Goal: Transaction & Acquisition: Purchase product/service

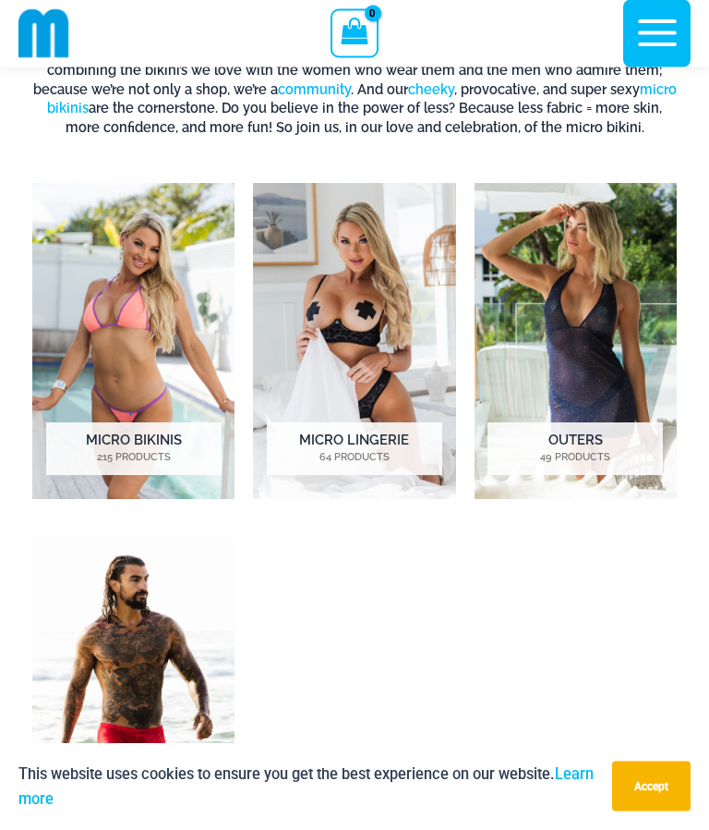
scroll to position [574, 0]
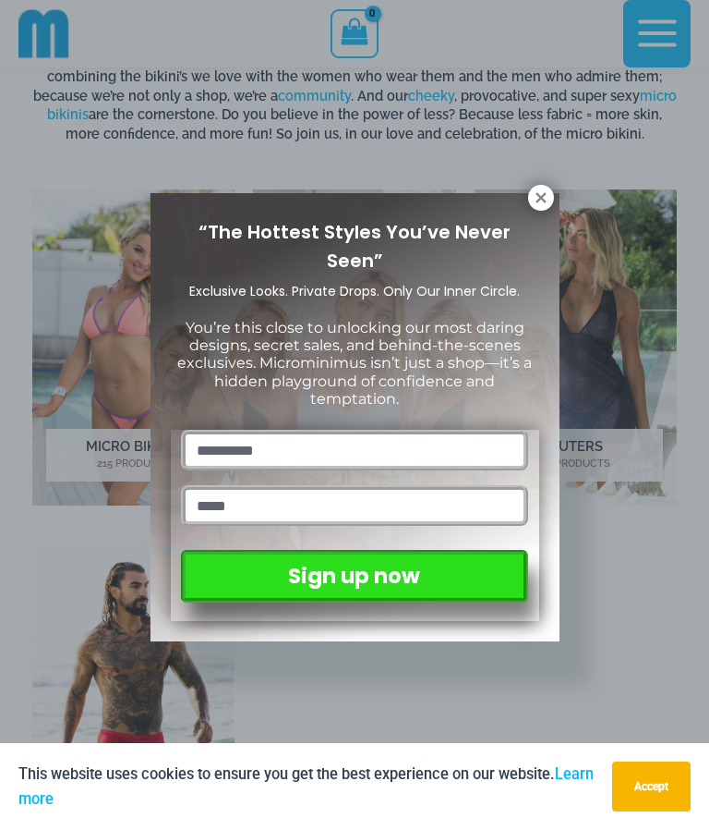
click at [417, 439] on input "text" at bounding box center [354, 450] width 346 height 41
click at [559, 196] on div "“The Hottest Styles You’ve Never Seen” Exclusive Looks. Private Drops. Only Our…" at bounding box center [355, 417] width 409 height 448
click at [542, 196] on icon at bounding box center [541, 197] width 10 height 10
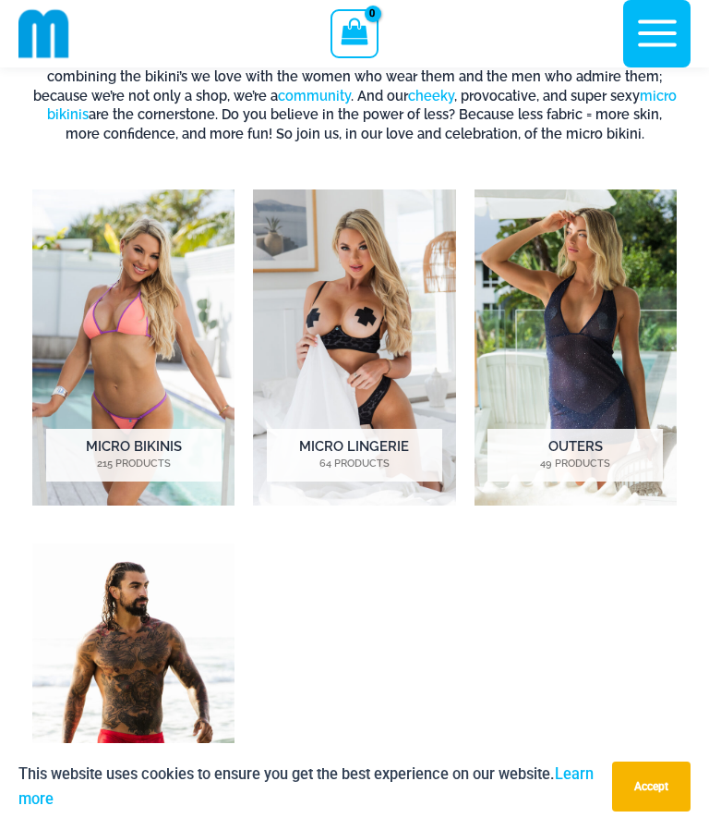
click at [406, 383] on img "Visit product category Micro Lingerie" at bounding box center [354, 347] width 202 height 316
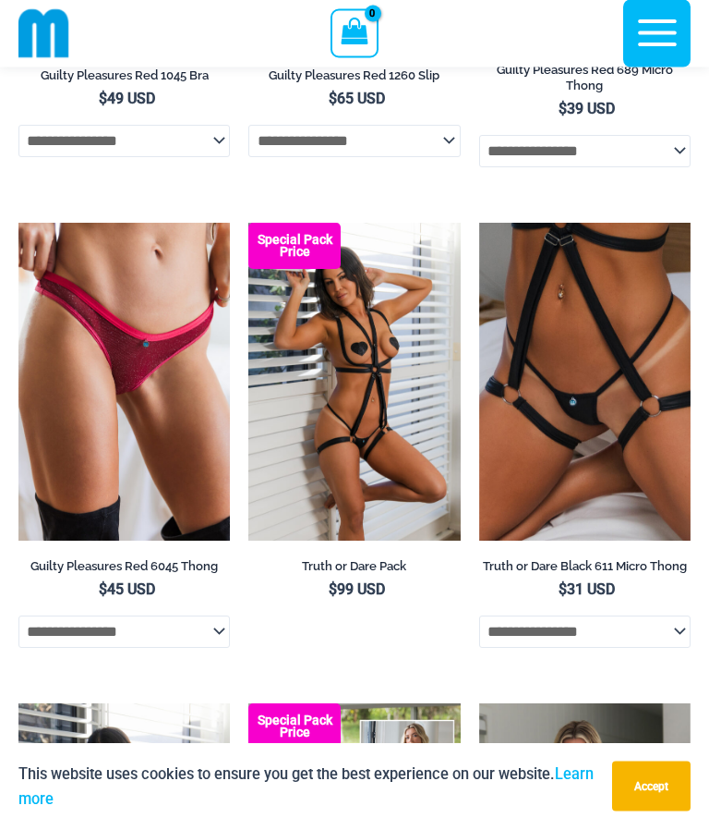
scroll to position [1072, 0]
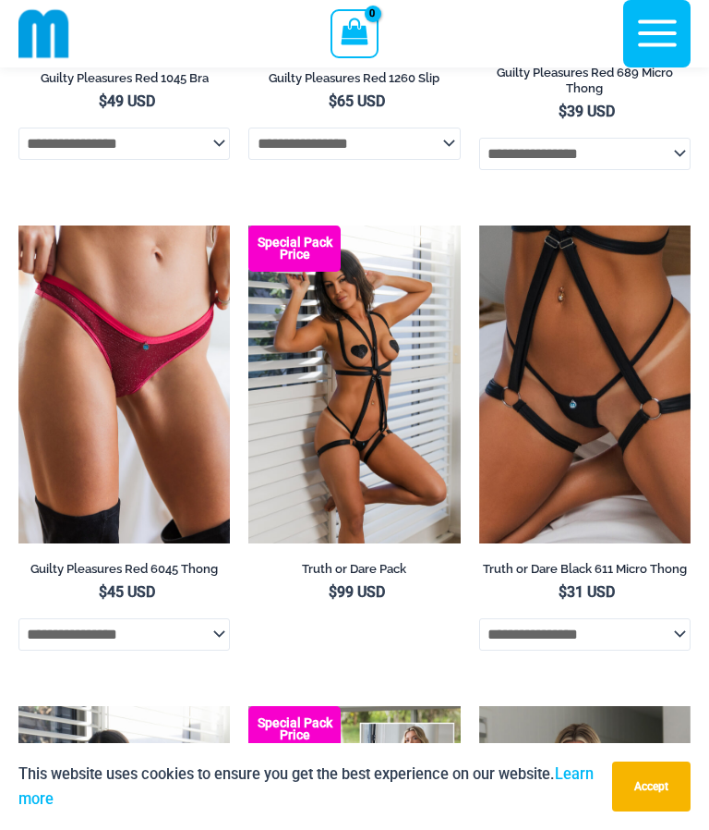
click at [18, 225] on img at bounding box center [18, 225] width 0 height 0
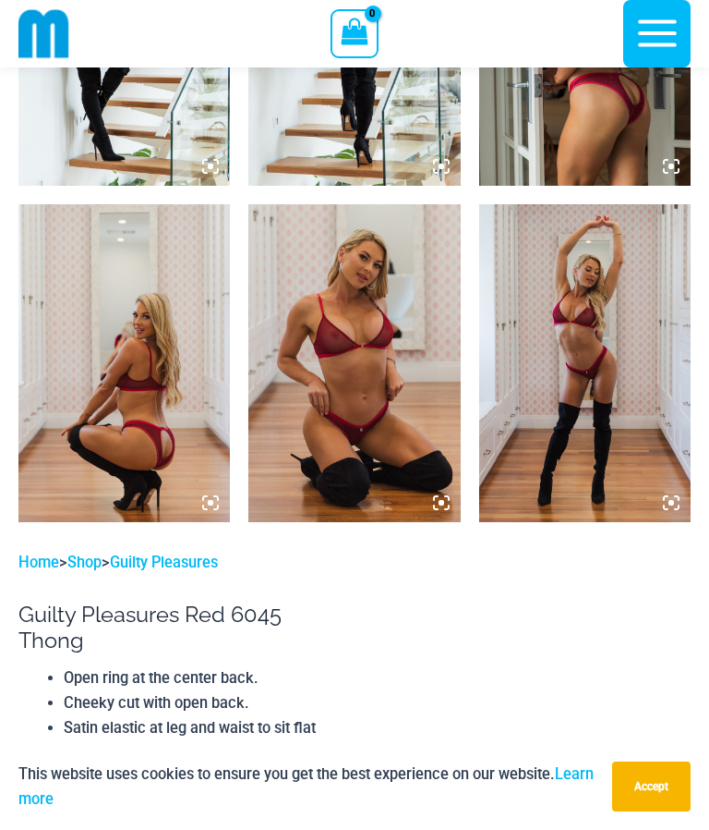
scroll to position [1538, 0]
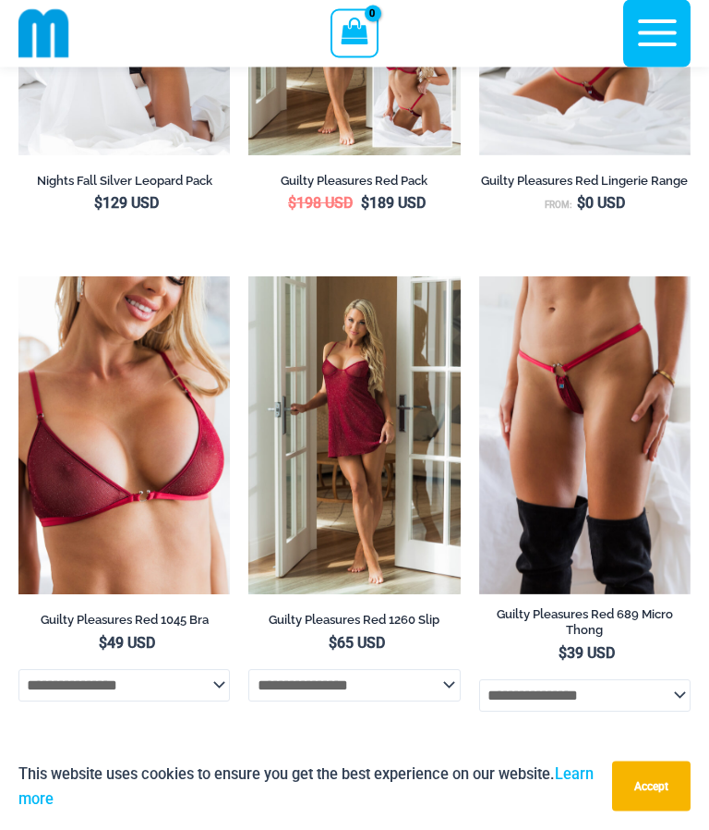
scroll to position [531, 0]
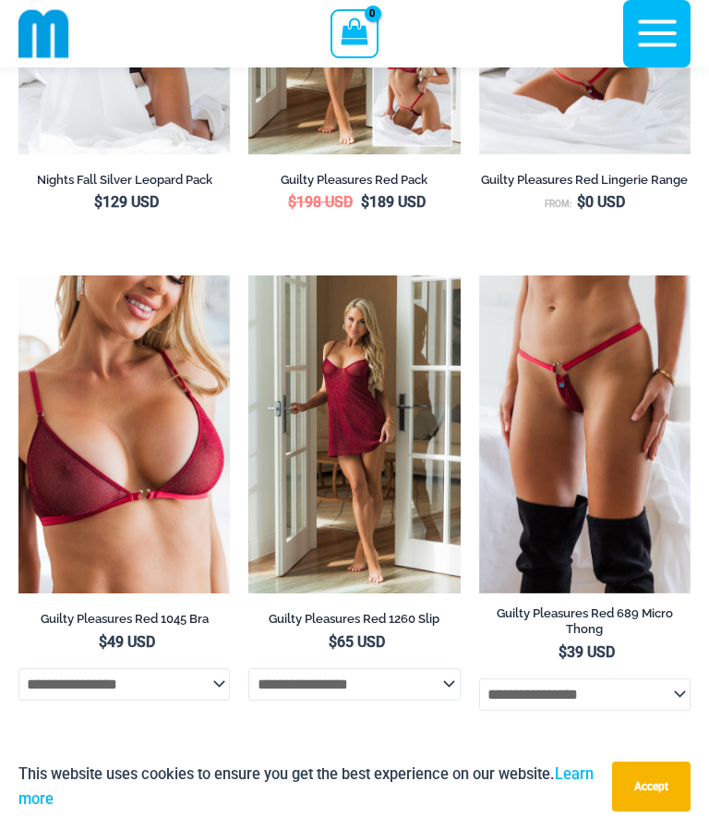
click at [642, 684] on select "**********" at bounding box center [585, 693] width 212 height 31
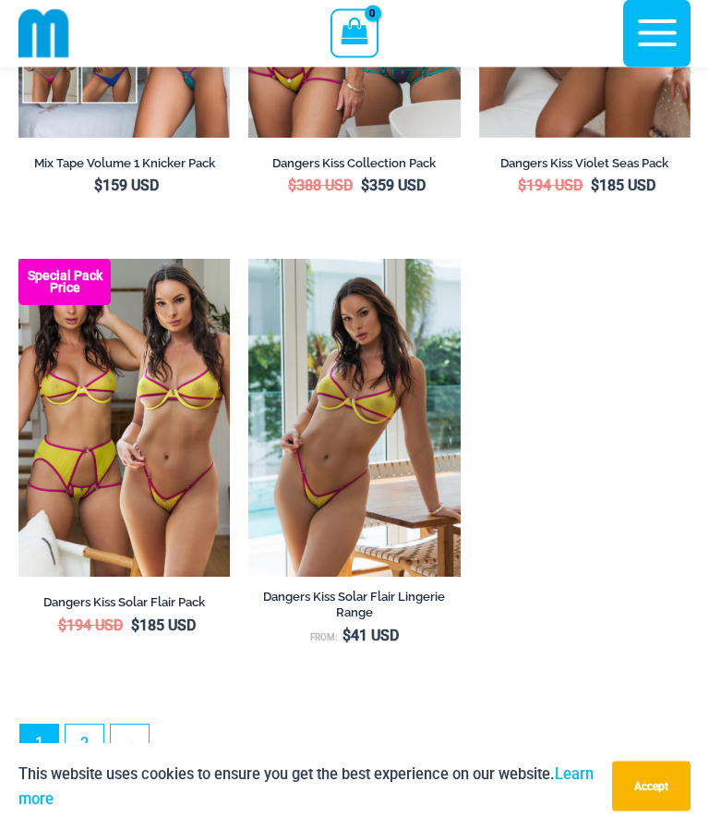
scroll to position [4830, 0]
click at [18, 259] on img at bounding box center [18, 259] width 0 height 0
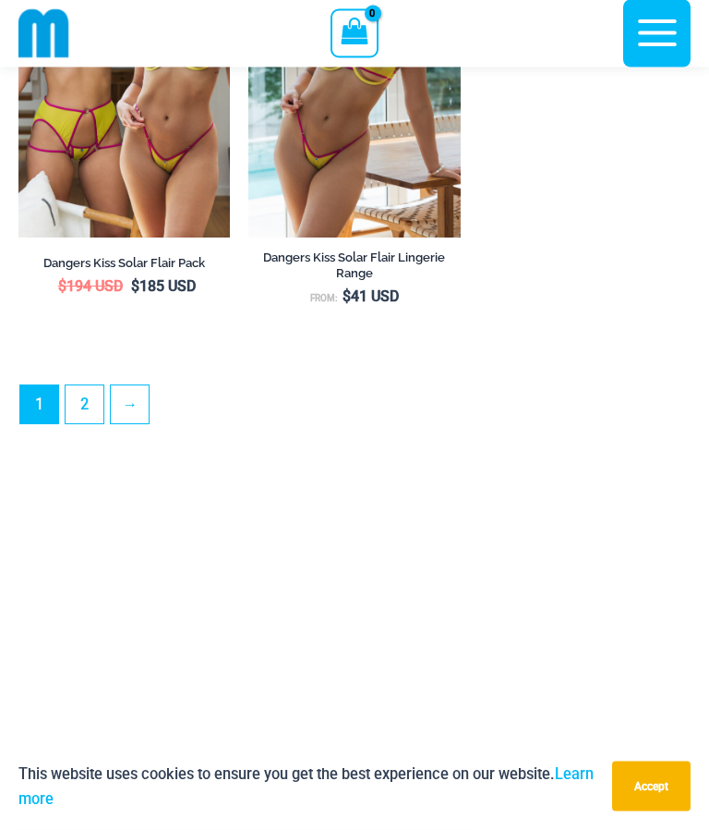
scroll to position [5166, 0]
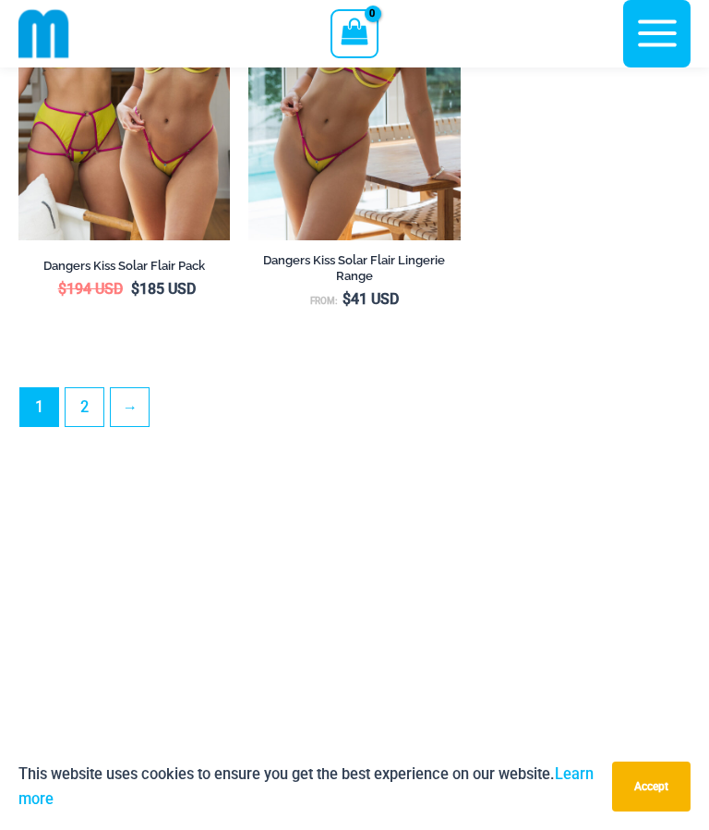
click at [84, 409] on link "2" at bounding box center [85, 407] width 38 height 38
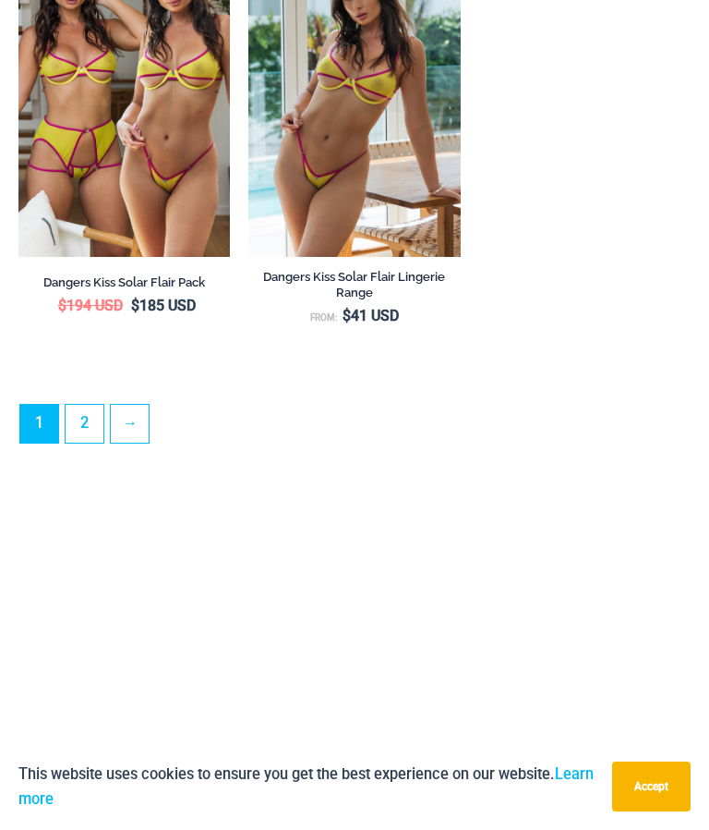
scroll to position [0, 0]
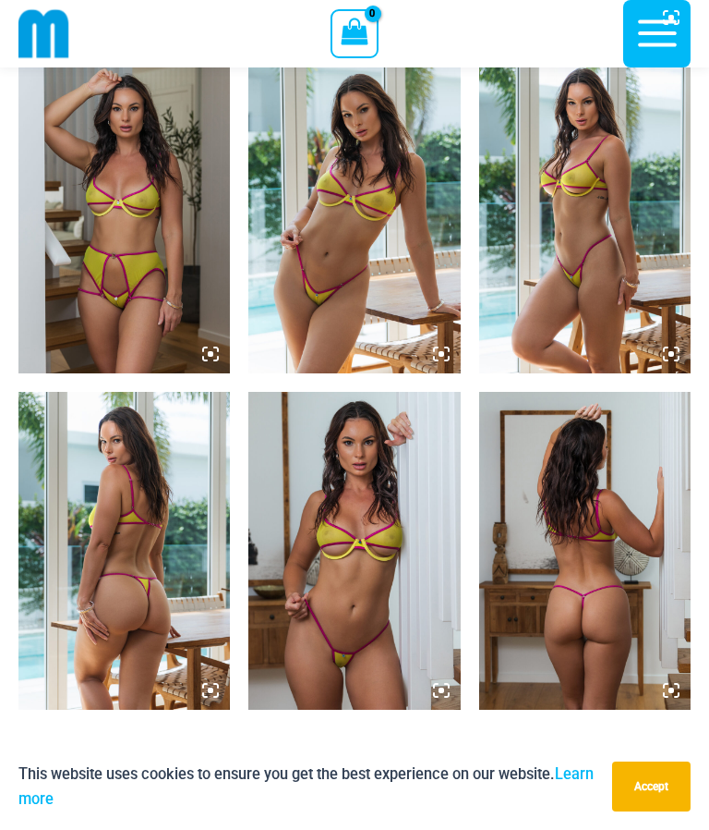
scroll to position [1457, 0]
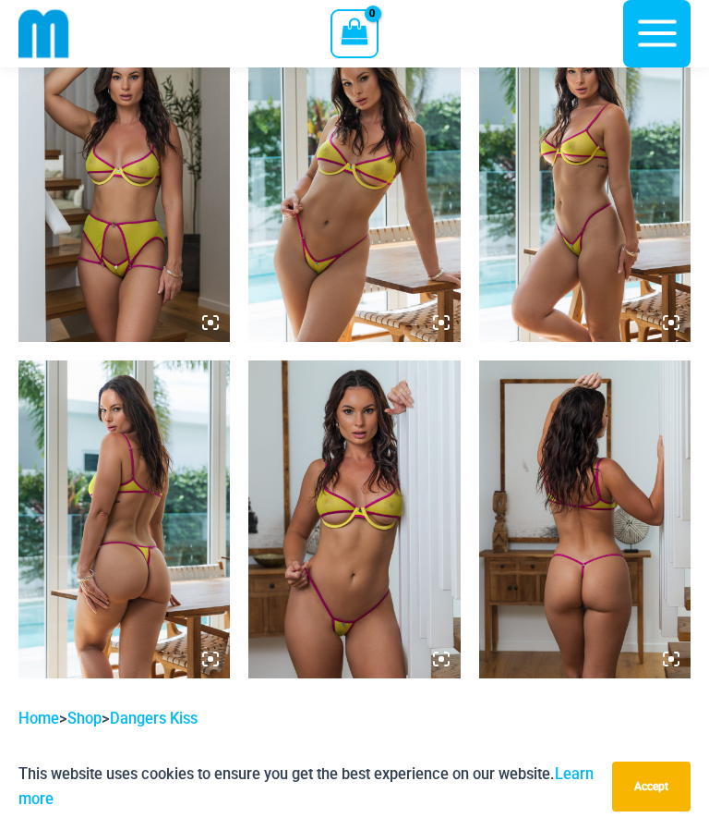
click at [437, 602] on img at bounding box center [354, 519] width 212 height 318
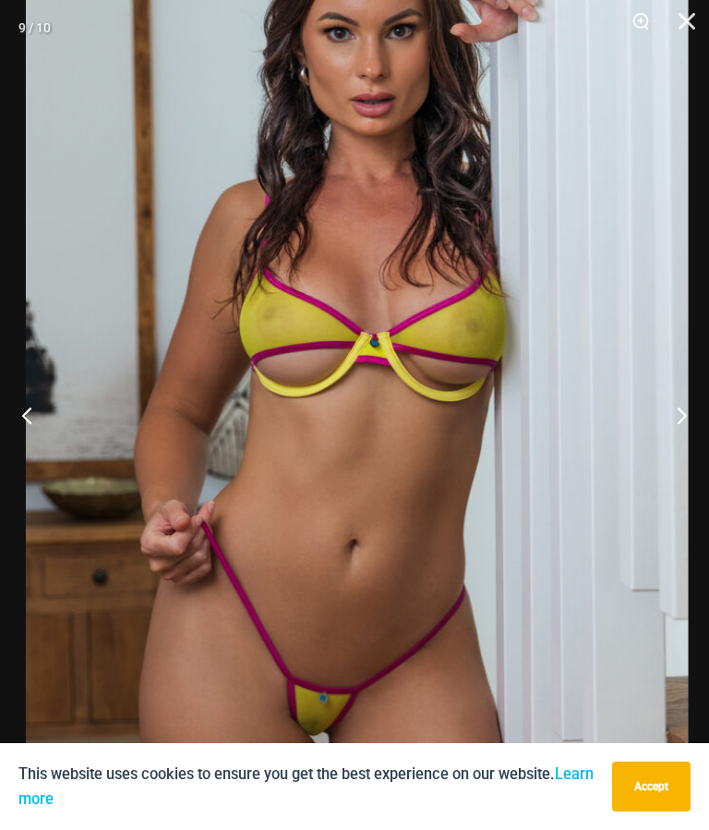
click at [397, 712] on img at bounding box center [357, 369] width 662 height 993
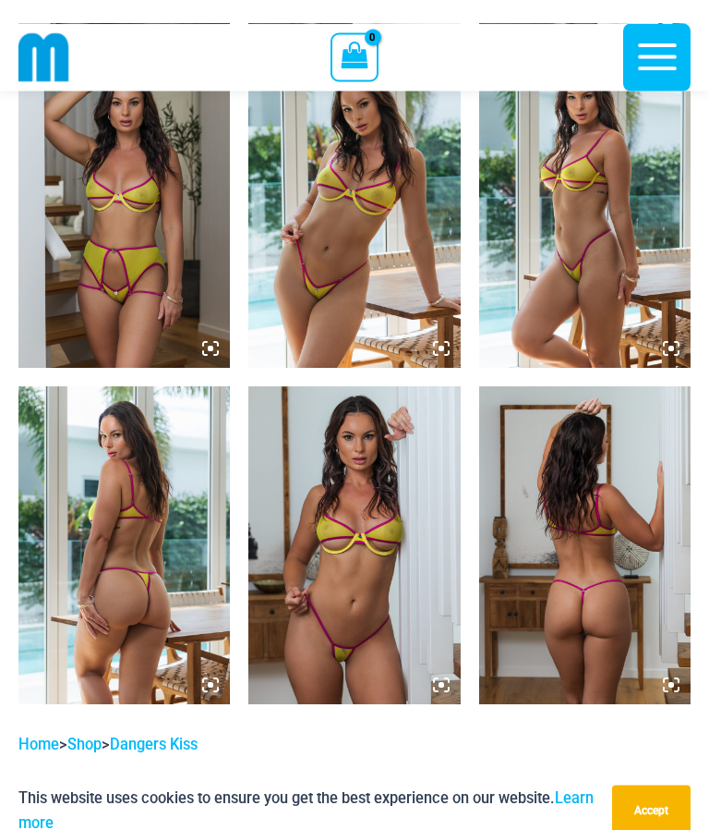
scroll to position [1433, 0]
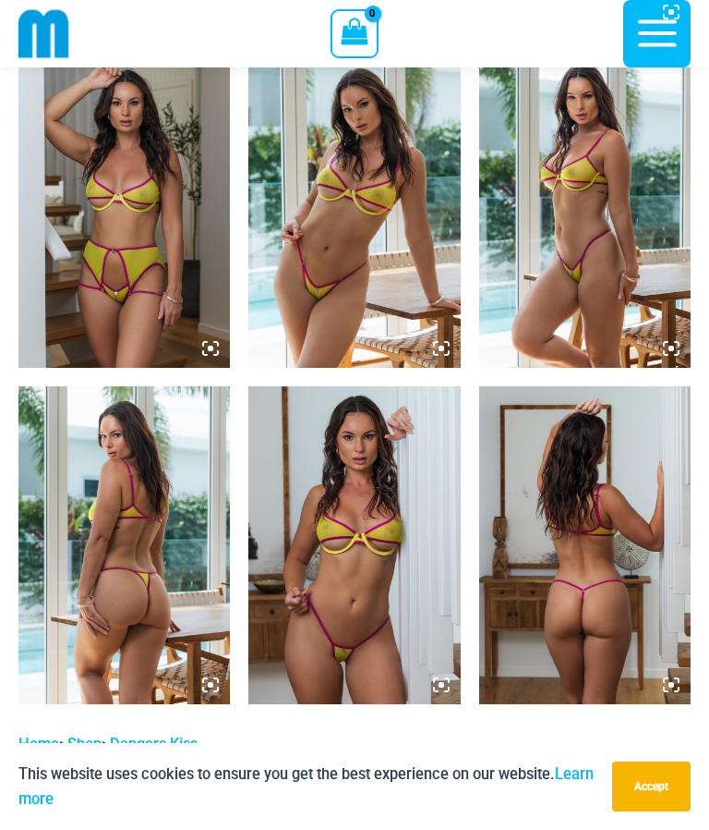
click at [420, 589] on img at bounding box center [354, 545] width 212 height 318
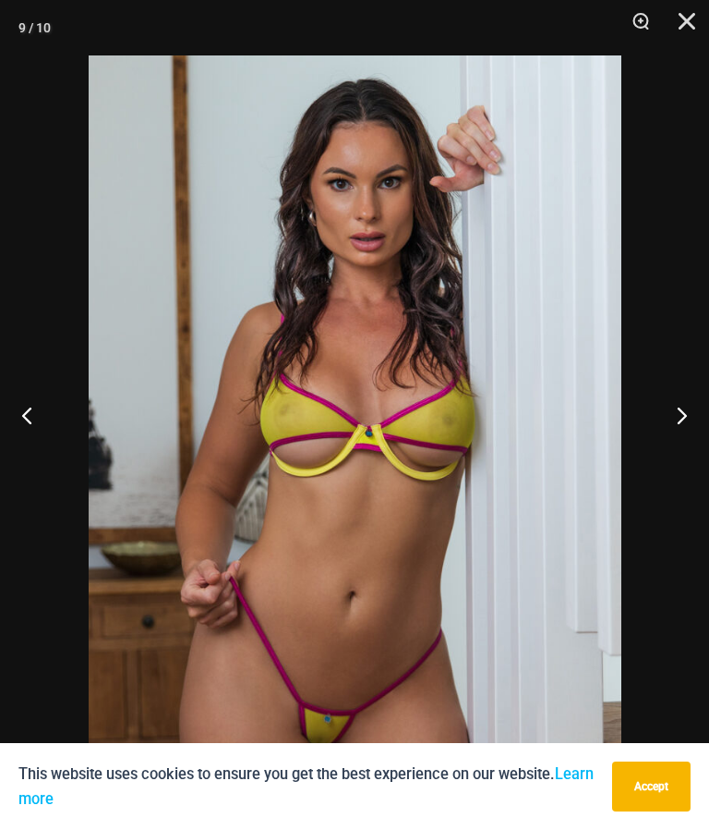
click at [684, 458] on button "Next" at bounding box center [674, 415] width 69 height 92
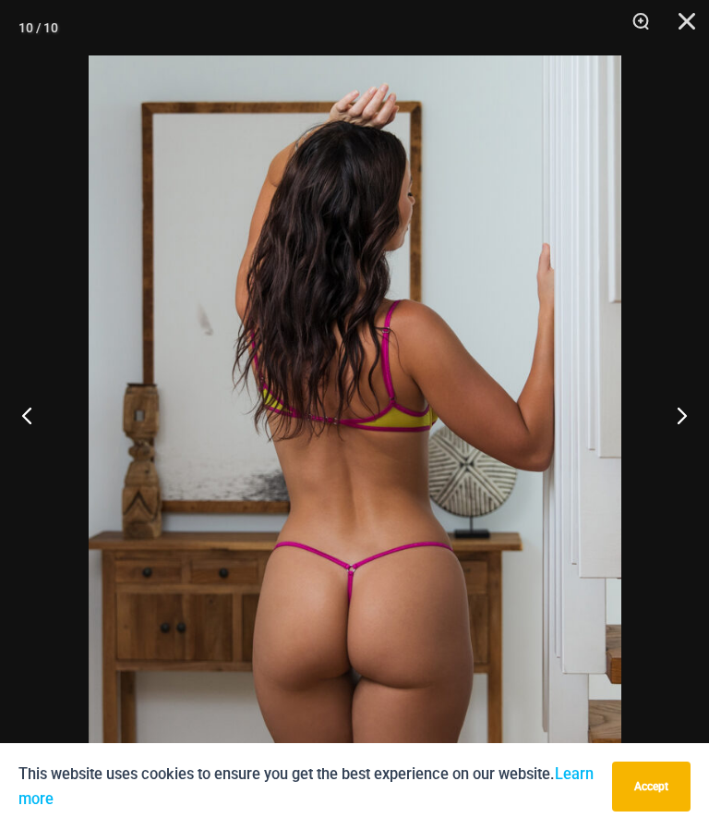
click at [682, 457] on button "Next" at bounding box center [674, 415] width 69 height 92
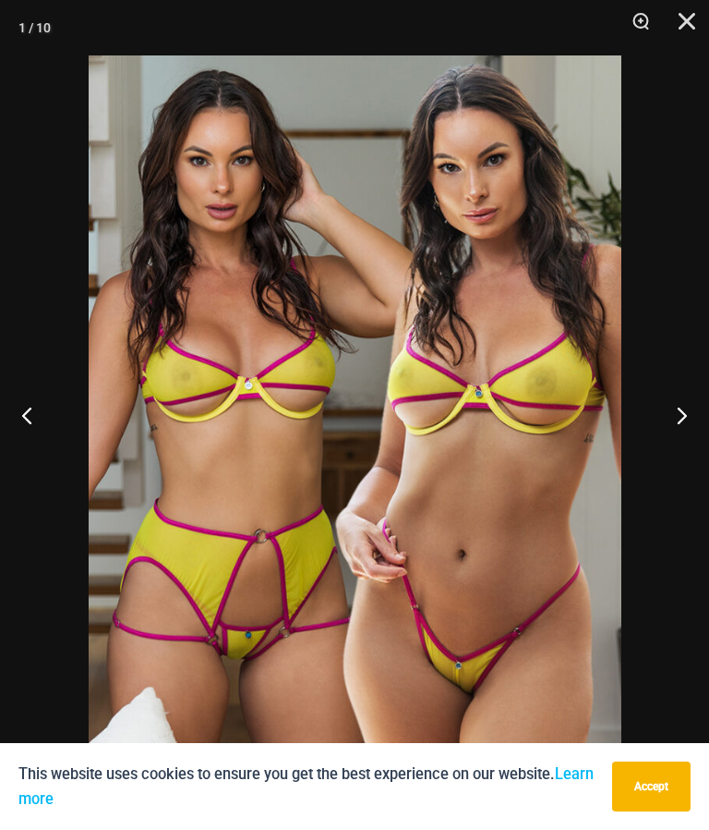
click at [690, 461] on button "Next" at bounding box center [674, 415] width 69 height 92
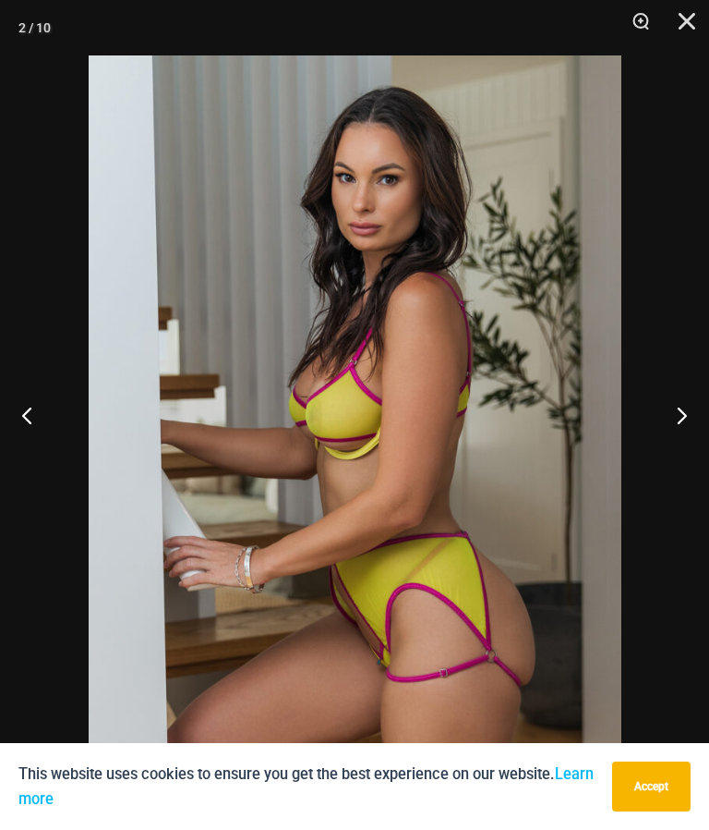
click at [682, 454] on button "Next" at bounding box center [674, 415] width 69 height 92
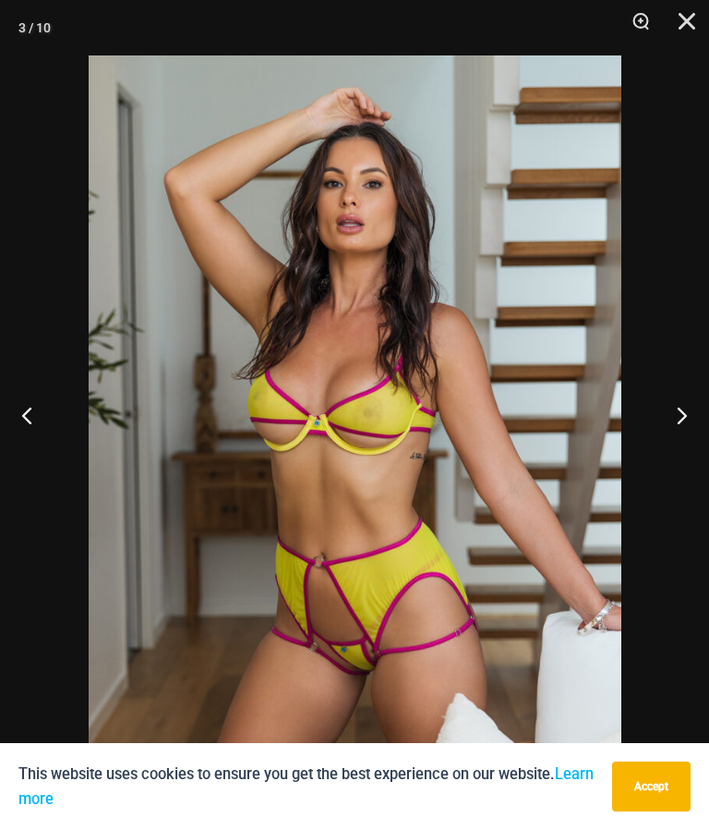
click at [684, 452] on button "Next" at bounding box center [674, 415] width 69 height 92
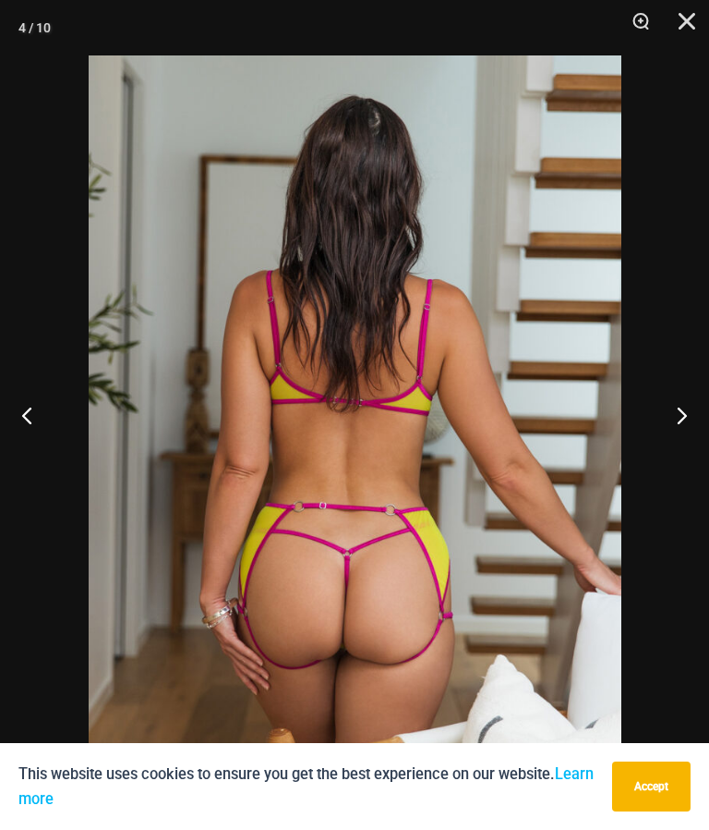
click at [687, 454] on button "Next" at bounding box center [674, 415] width 69 height 92
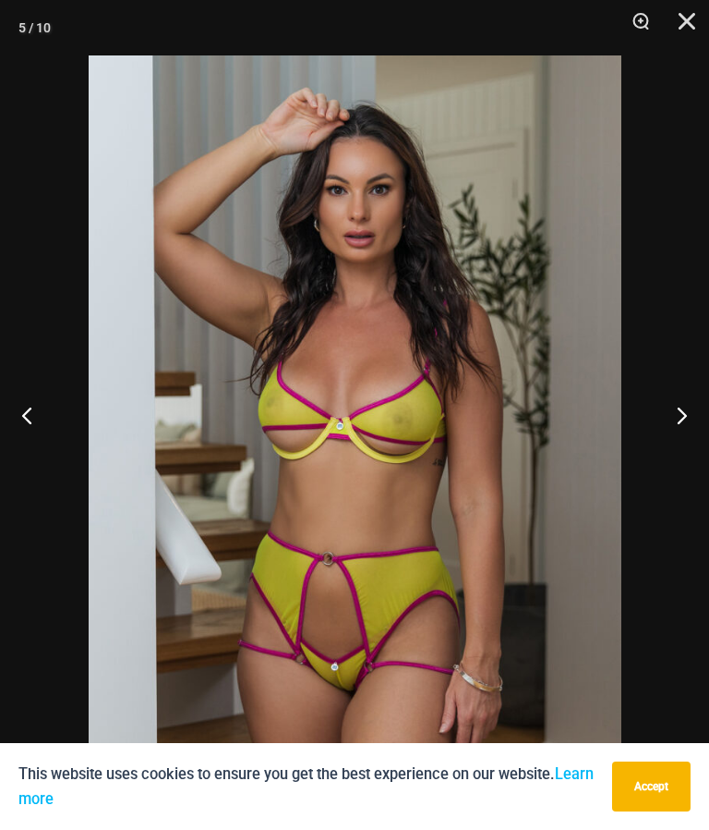
click at [690, 457] on button "Next" at bounding box center [674, 415] width 69 height 92
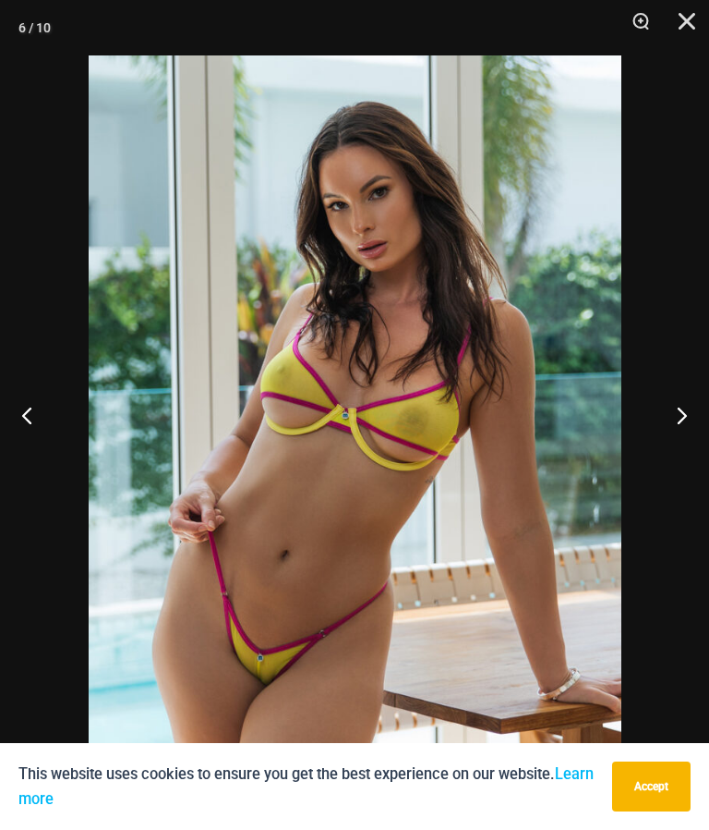
click at [687, 455] on button "Next" at bounding box center [674, 415] width 69 height 92
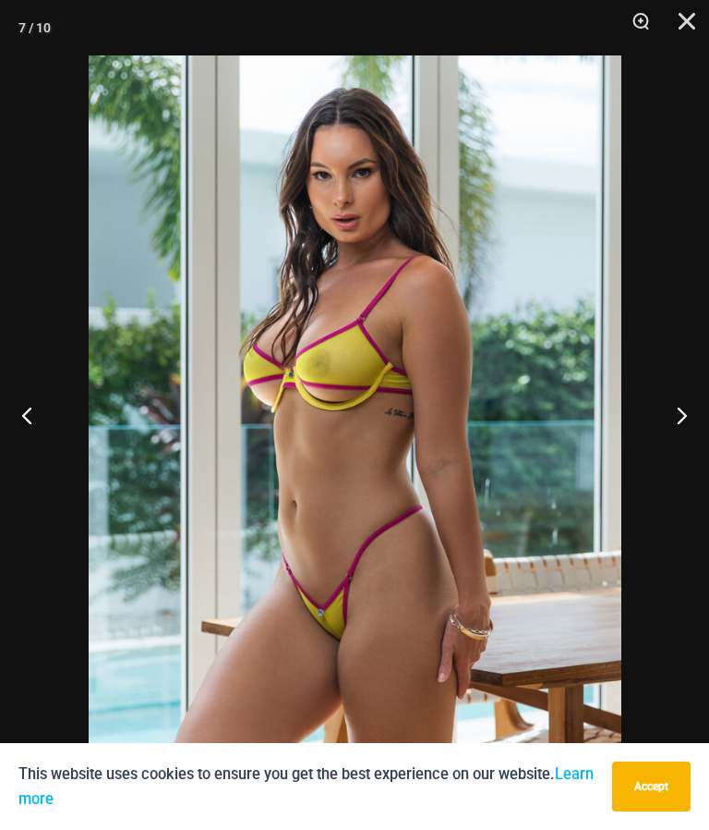
click at [688, 449] on button "Next" at bounding box center [674, 415] width 69 height 92
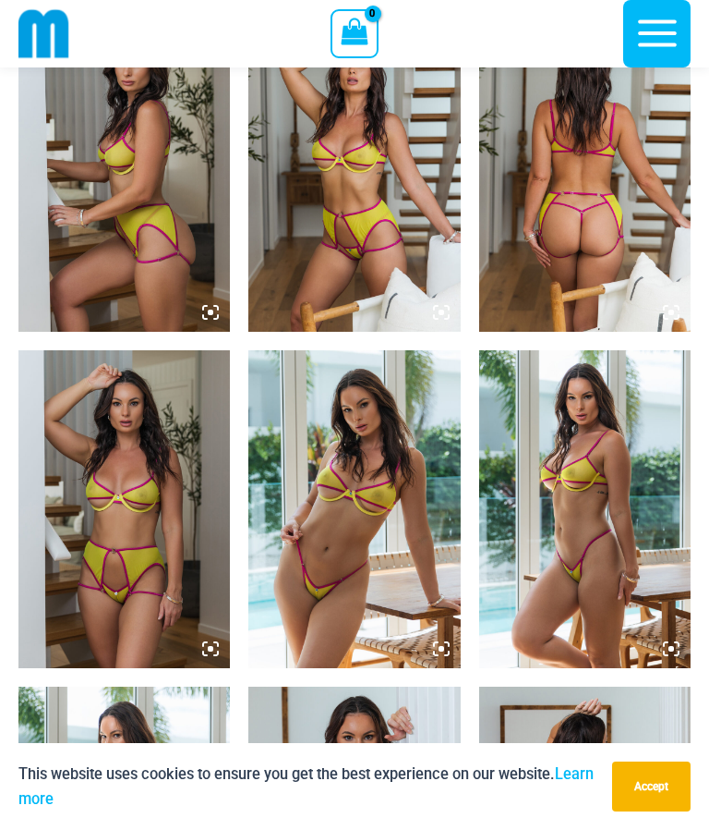
scroll to position [1115, 0]
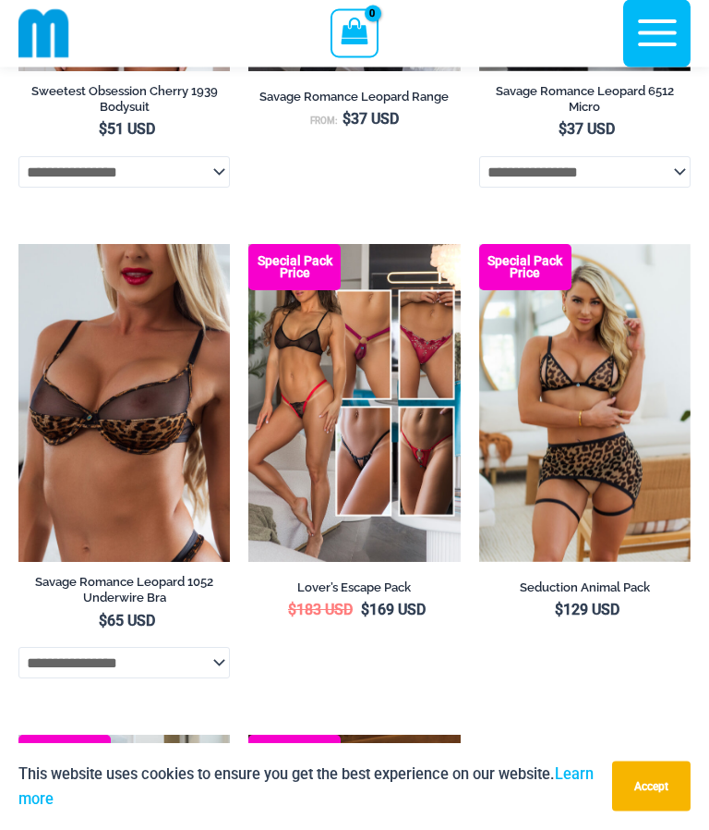
scroll to position [4372, 0]
click at [248, 244] on img at bounding box center [248, 244] width 0 height 0
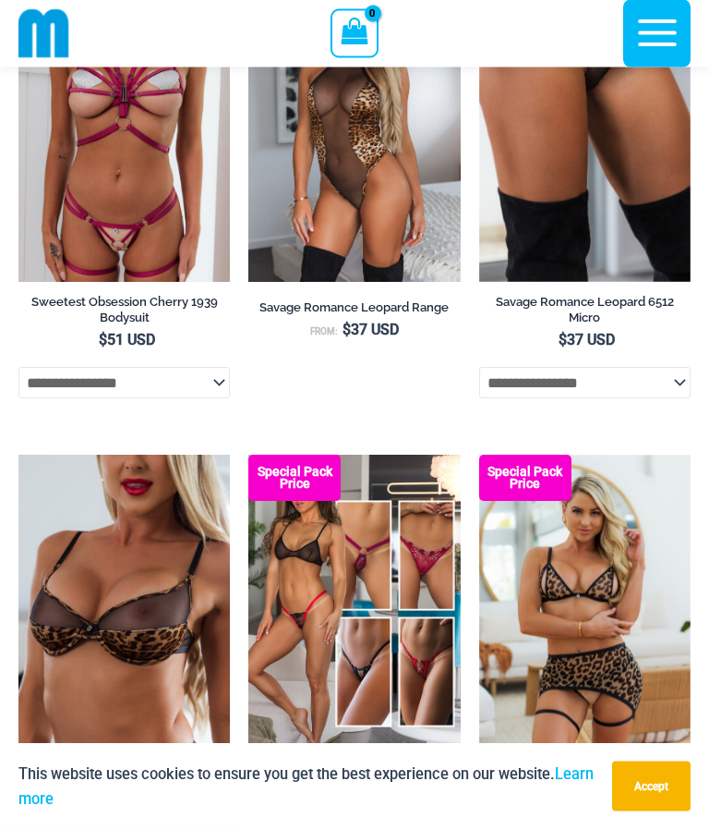
scroll to position [4149, 0]
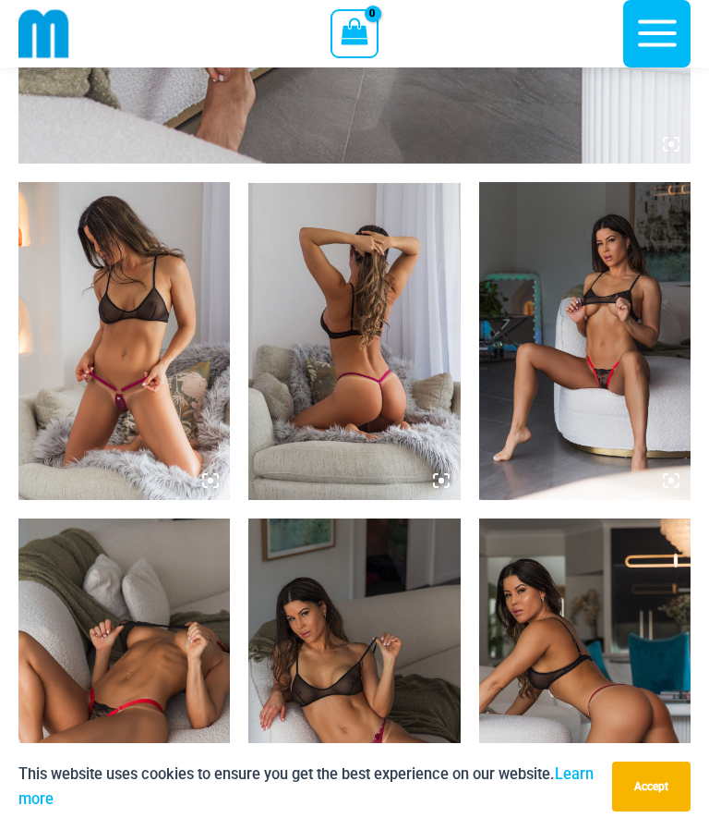
scroll to position [962, 0]
click at [614, 355] on img at bounding box center [585, 342] width 212 height 318
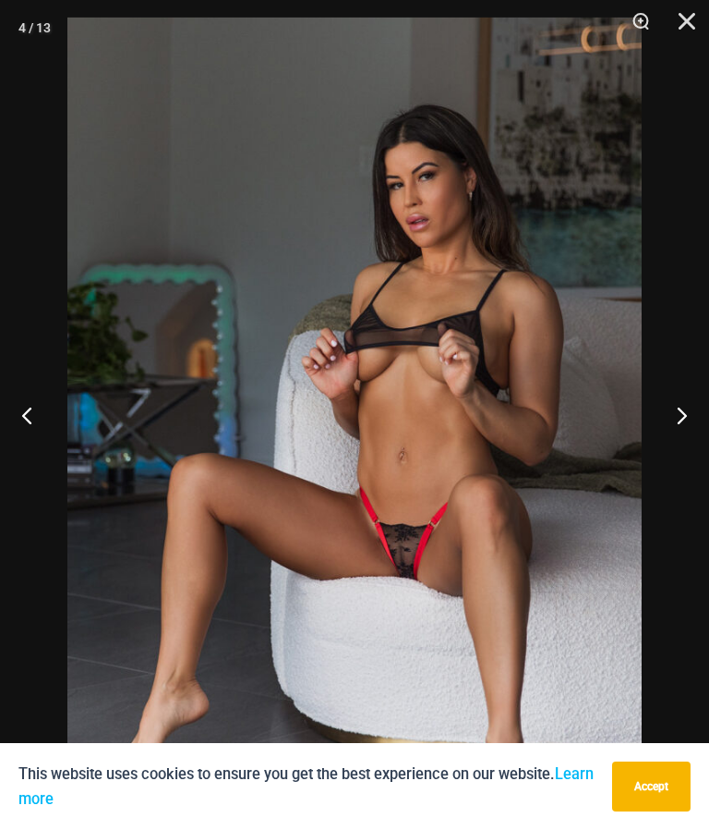
click at [683, 442] on button "Next" at bounding box center [674, 415] width 69 height 92
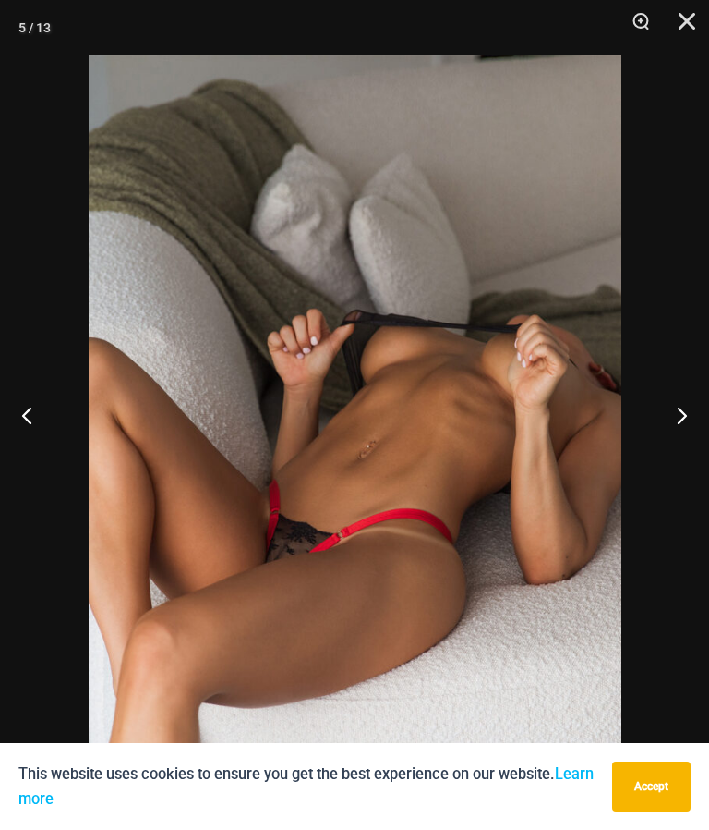
click at [681, 461] on button "Next" at bounding box center [674, 415] width 69 height 92
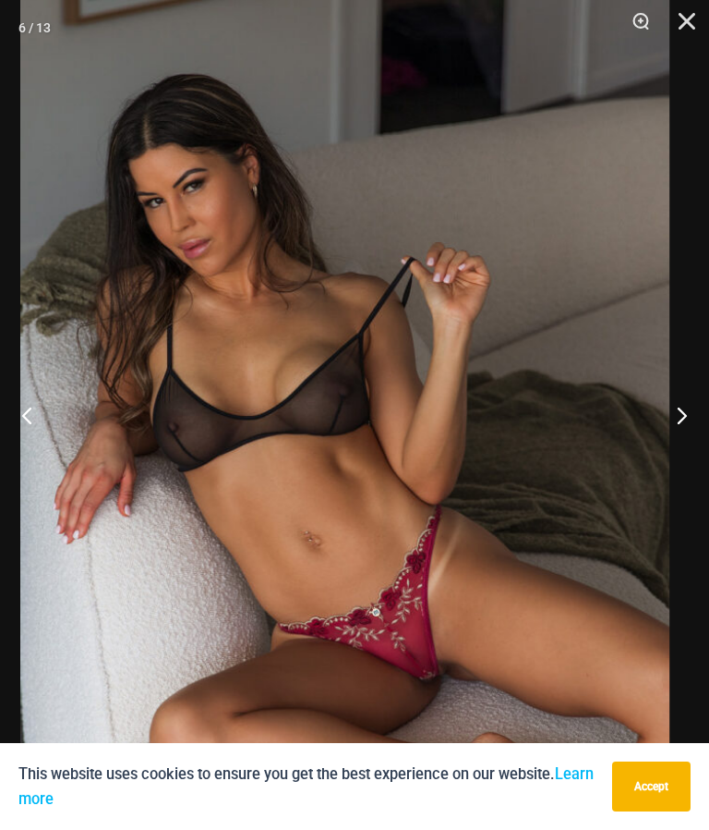
click at [448, 671] on img at bounding box center [344, 381] width 649 height 974
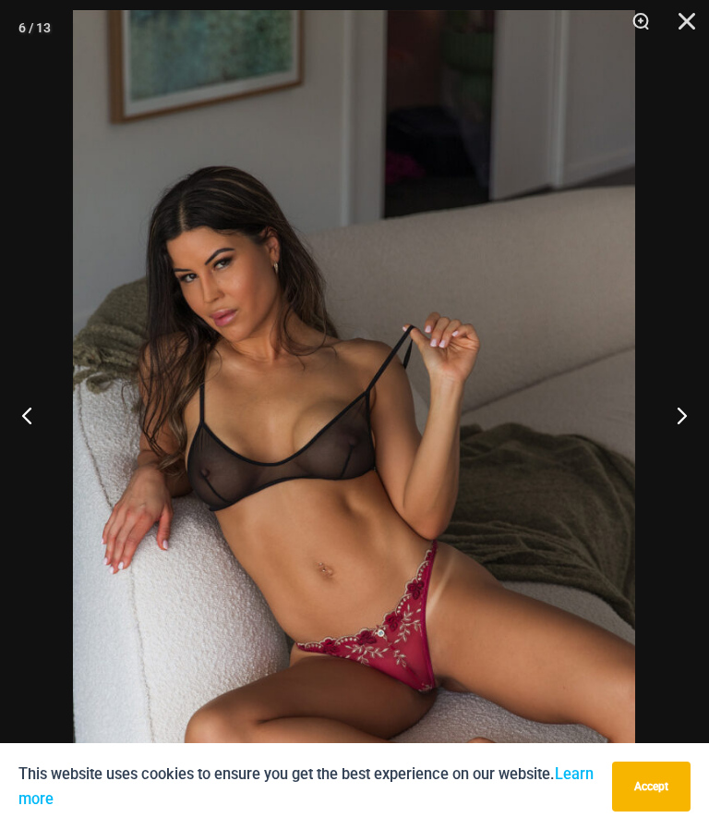
click at [685, 461] on button "Next" at bounding box center [674, 415] width 69 height 92
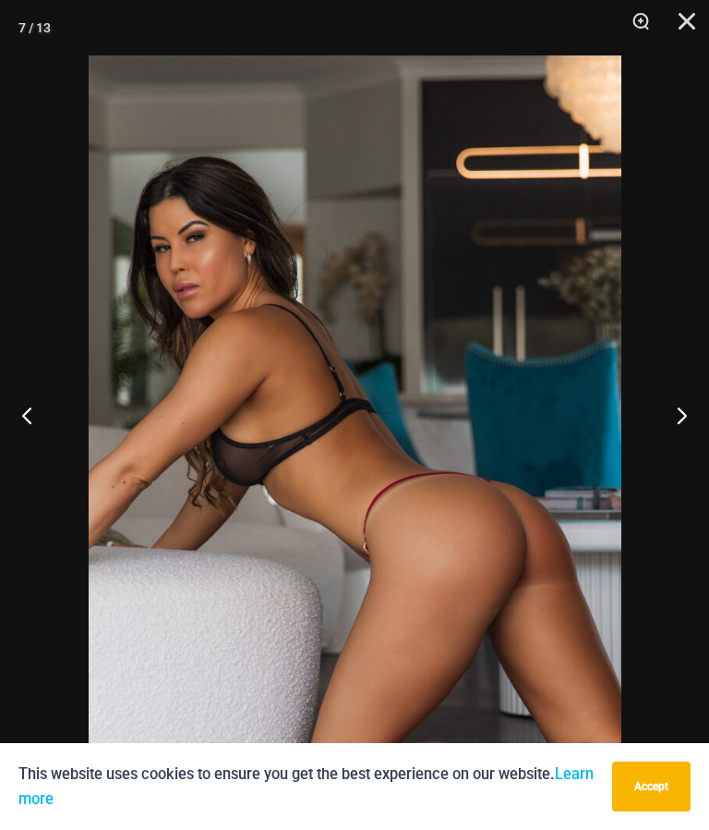
click at [683, 461] on button "Next" at bounding box center [674, 415] width 69 height 92
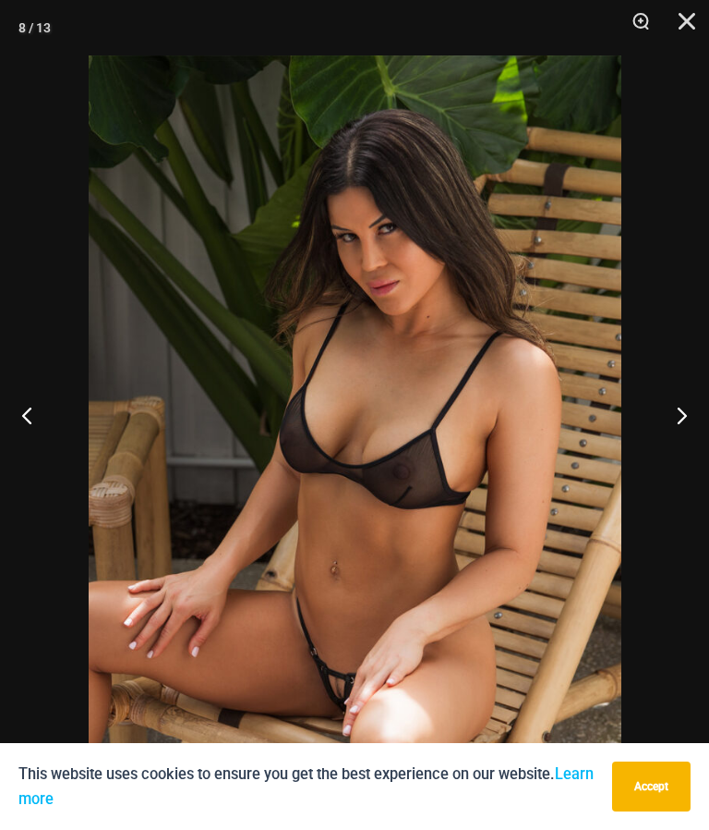
click at [684, 457] on button "Next" at bounding box center [674, 415] width 69 height 92
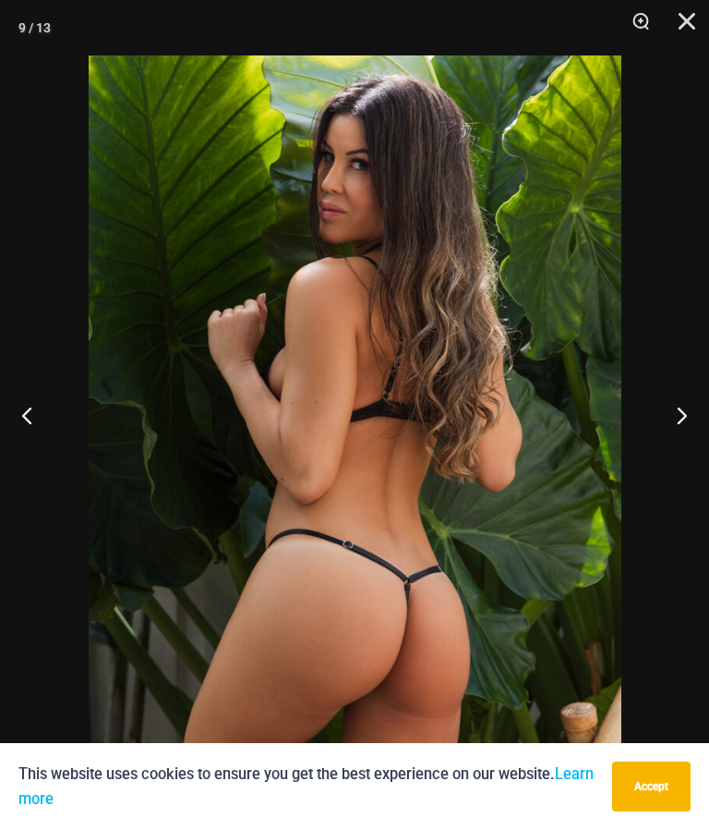
click at [684, 460] on button "Next" at bounding box center [674, 415] width 69 height 92
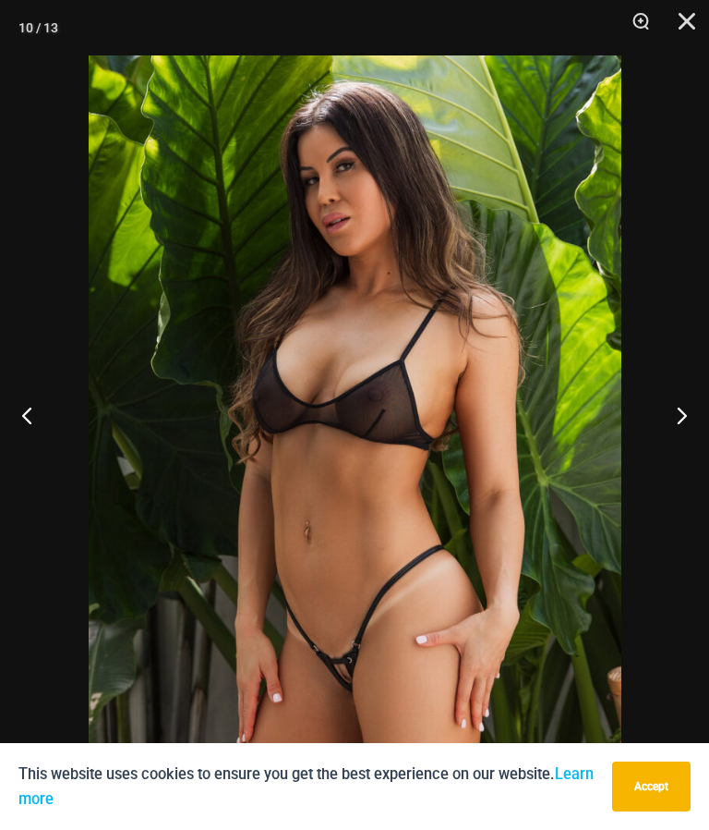
click at [683, 461] on button "Next" at bounding box center [674, 415] width 69 height 92
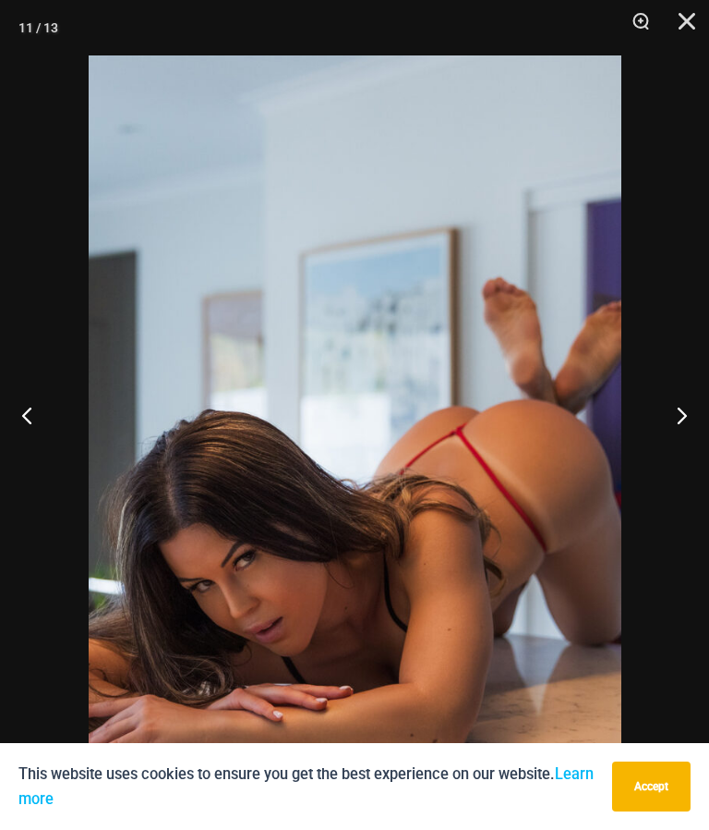
click at [677, 461] on button "Next" at bounding box center [674, 415] width 69 height 92
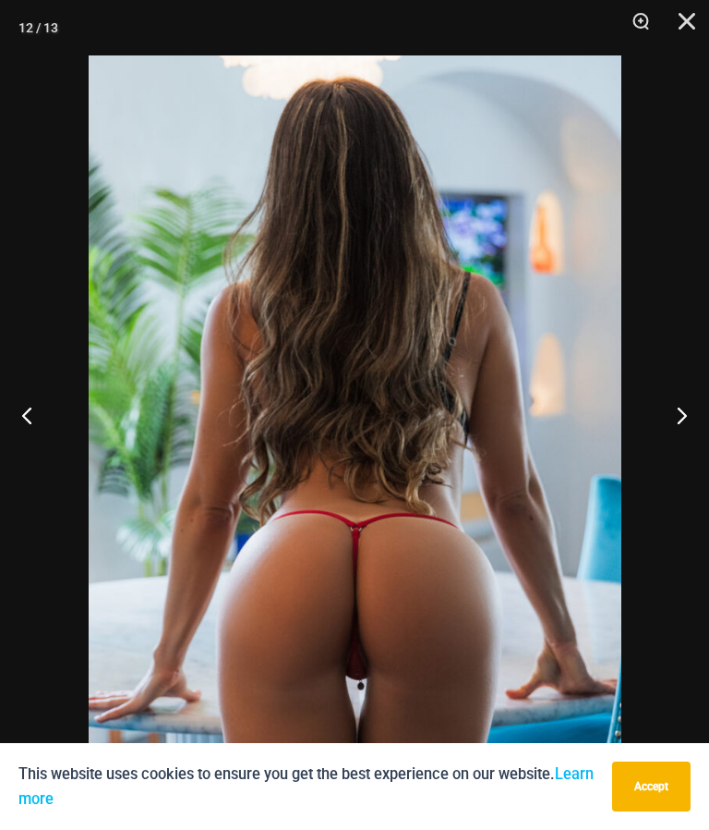
click at [675, 460] on button "Next" at bounding box center [674, 415] width 69 height 92
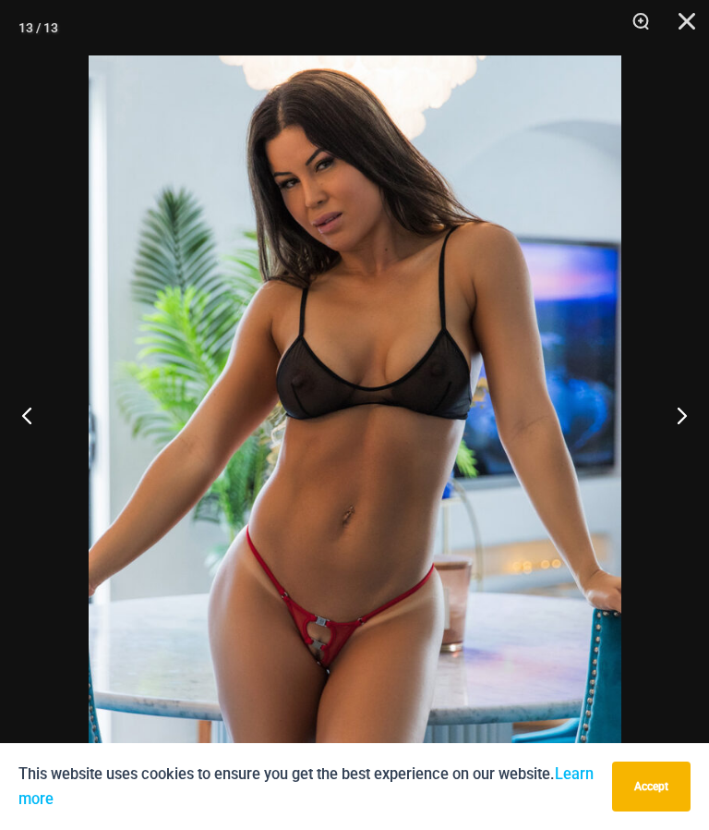
click at [39, 455] on button "Previous" at bounding box center [34, 415] width 69 height 92
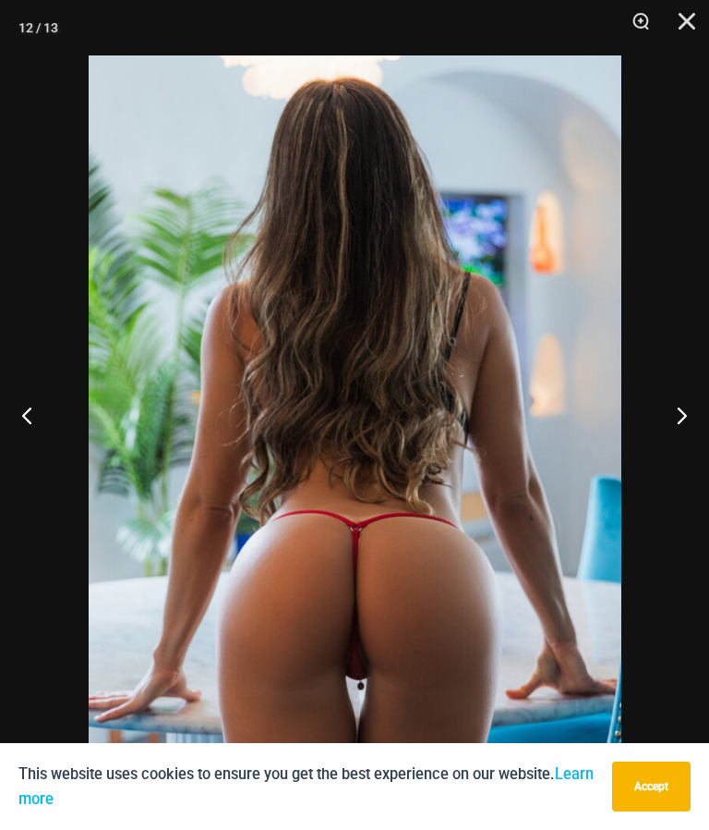
click at [689, 460] on button "Next" at bounding box center [674, 415] width 69 height 92
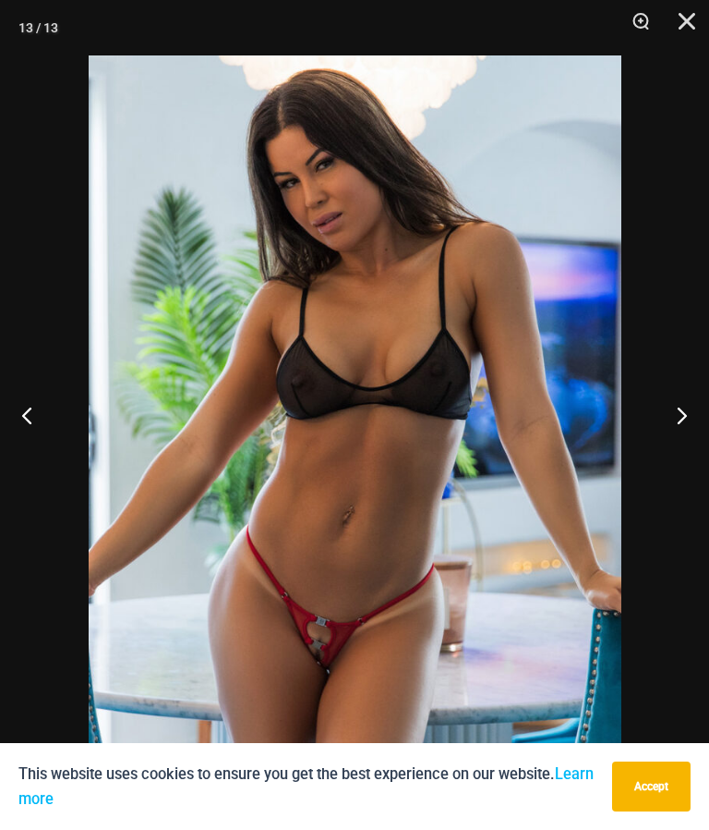
click at [685, 455] on button "Next" at bounding box center [674, 415] width 69 height 92
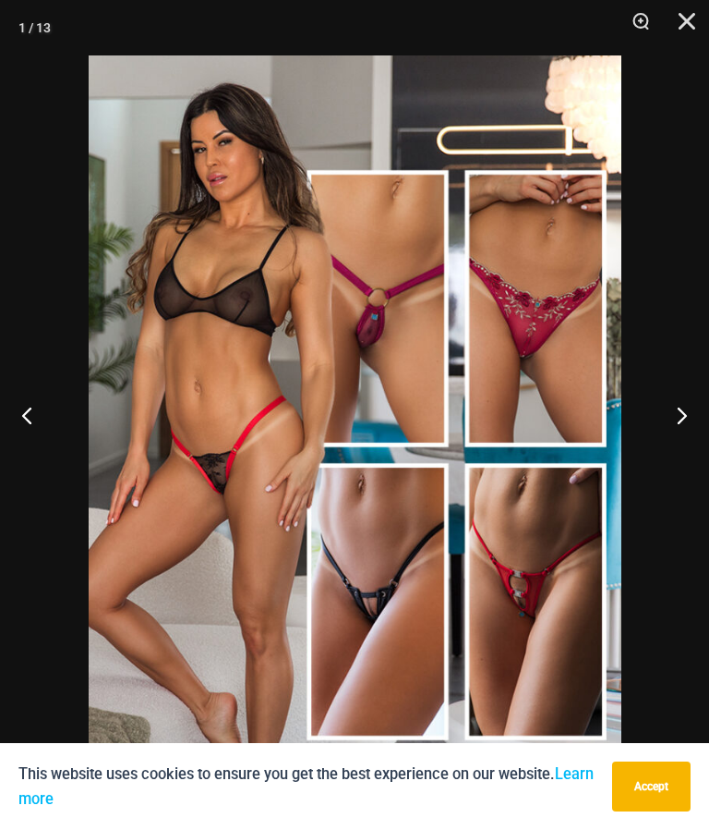
click at [690, 452] on button "Next" at bounding box center [674, 415] width 69 height 92
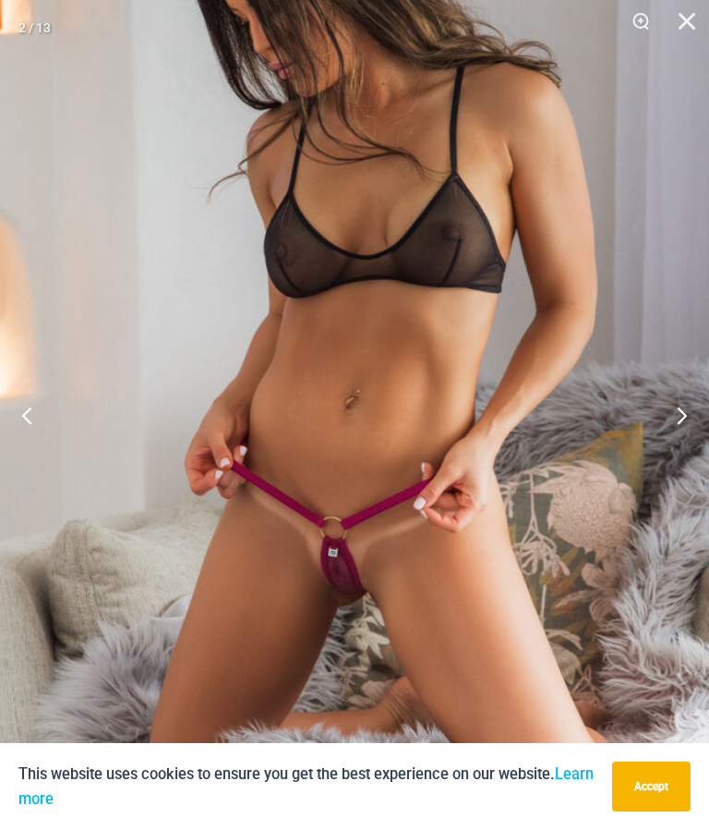
click at [394, 635] on img at bounding box center [352, 356] width 724 height 1085
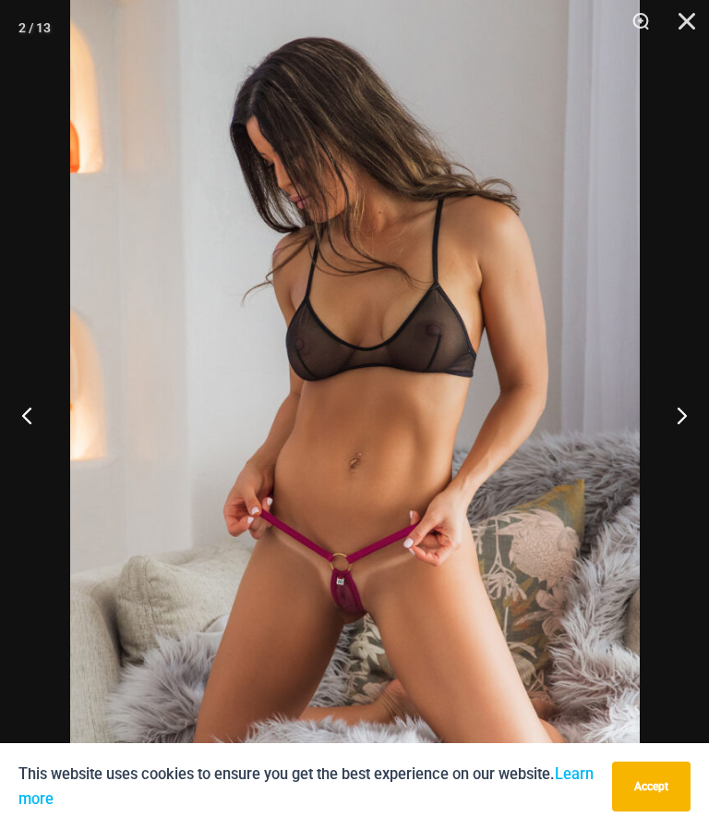
click at [690, 451] on button "Next" at bounding box center [674, 415] width 69 height 92
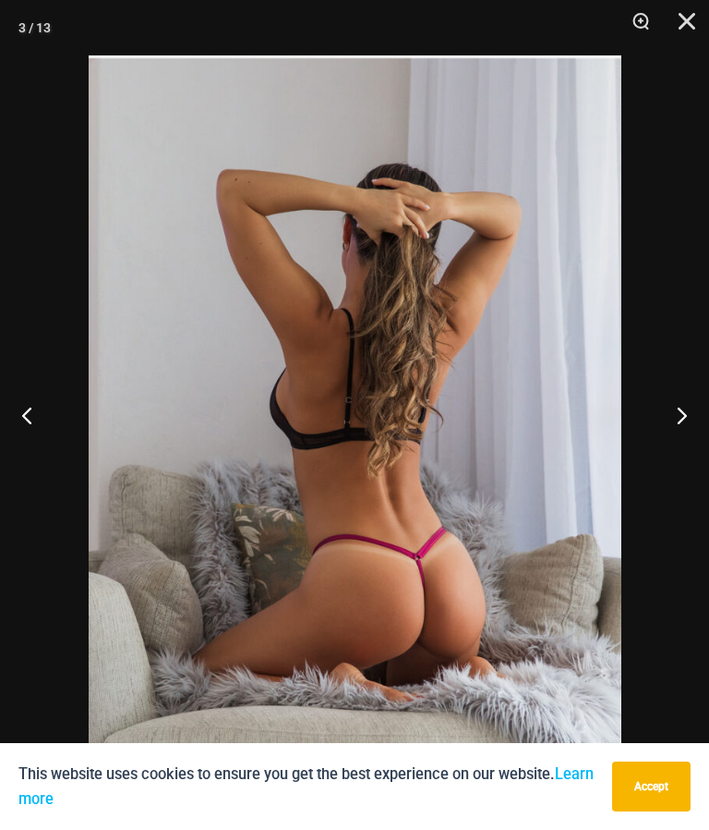
click at [680, 453] on button "Next" at bounding box center [674, 415] width 69 height 92
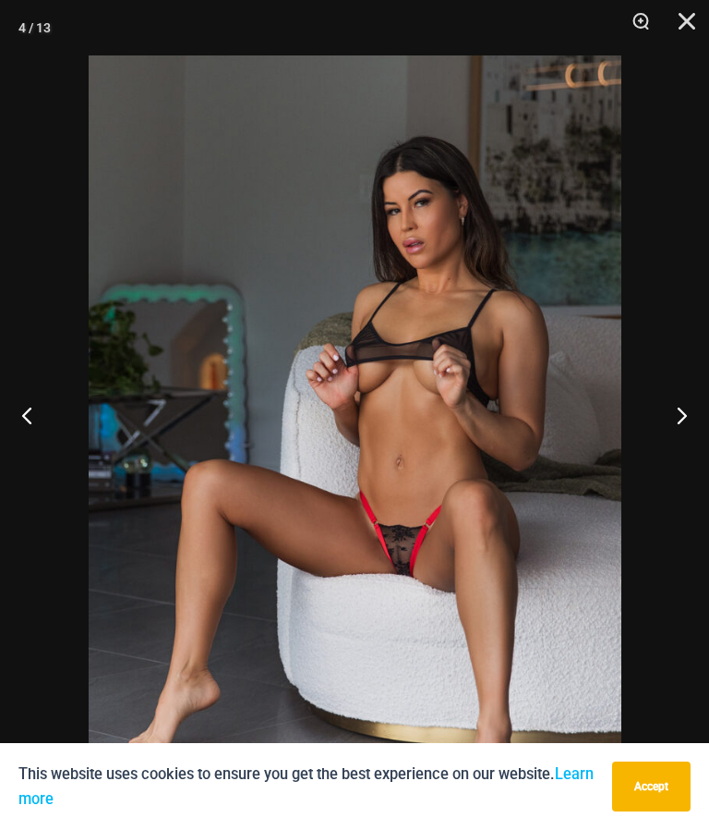
click at [688, 461] on button "Next" at bounding box center [674, 415] width 69 height 92
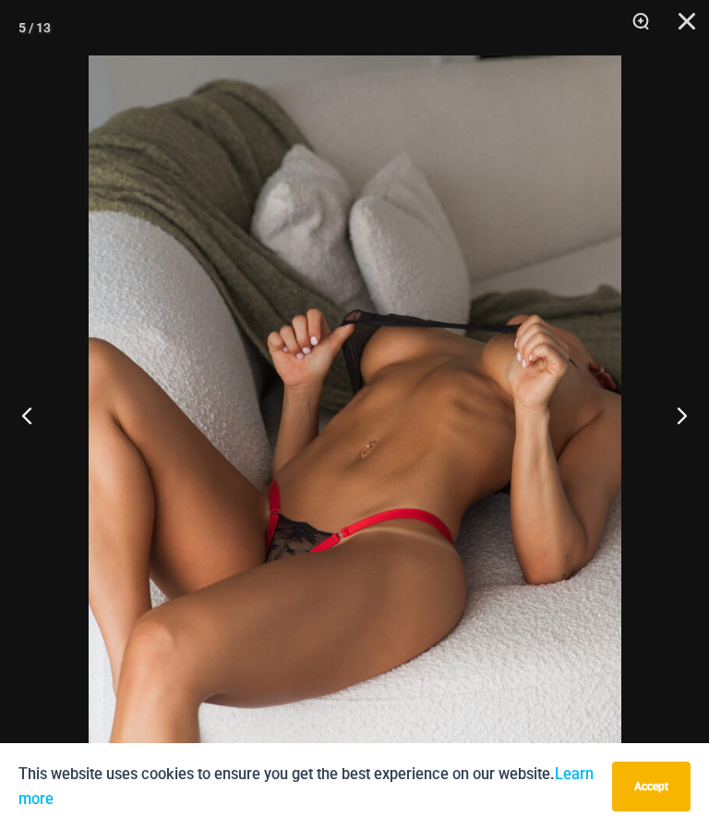
click at [36, 458] on button "Previous" at bounding box center [34, 415] width 69 height 92
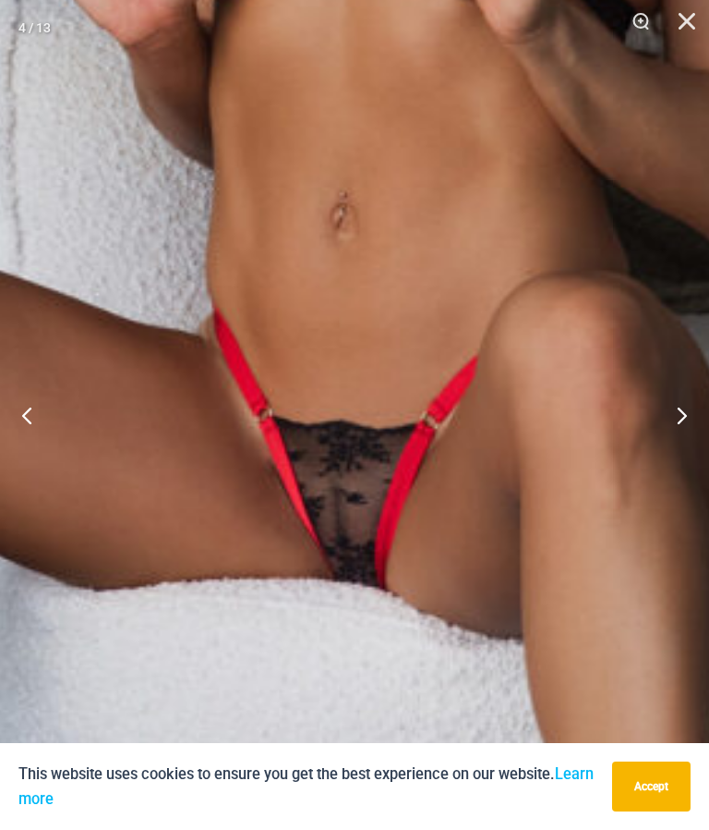
click at [429, 556] on img at bounding box center [198, 195] width 1725 height 2586
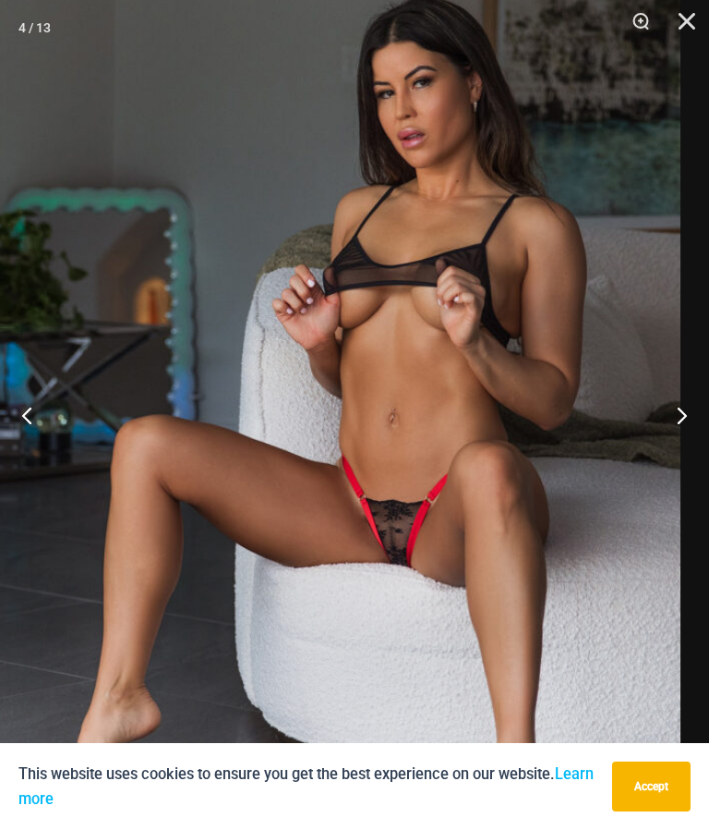
click at [691, 454] on button "Next" at bounding box center [674, 415] width 69 height 92
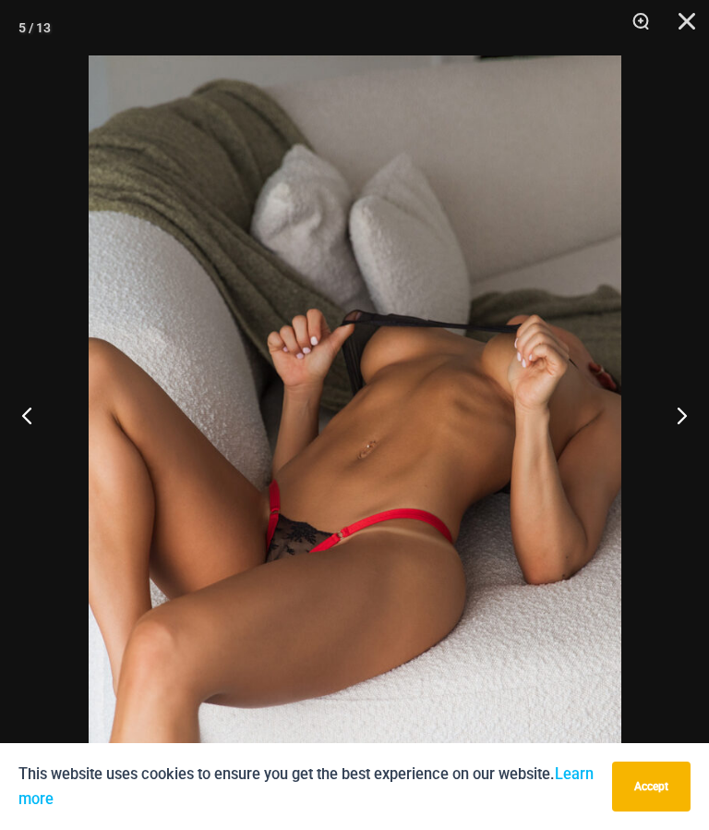
click at [684, 450] on button "Next" at bounding box center [674, 415] width 69 height 92
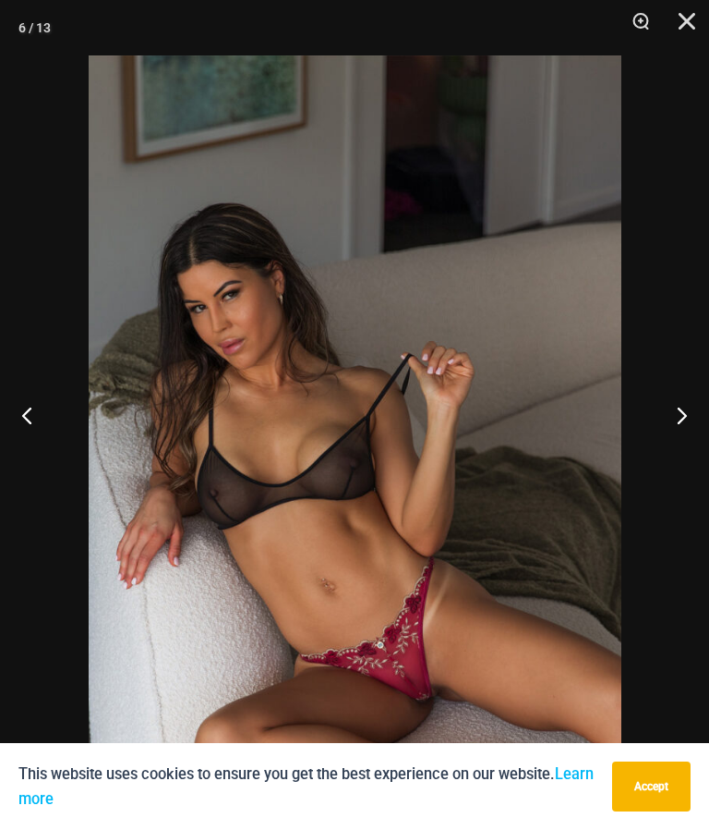
click at [684, 448] on button "Next" at bounding box center [674, 415] width 69 height 92
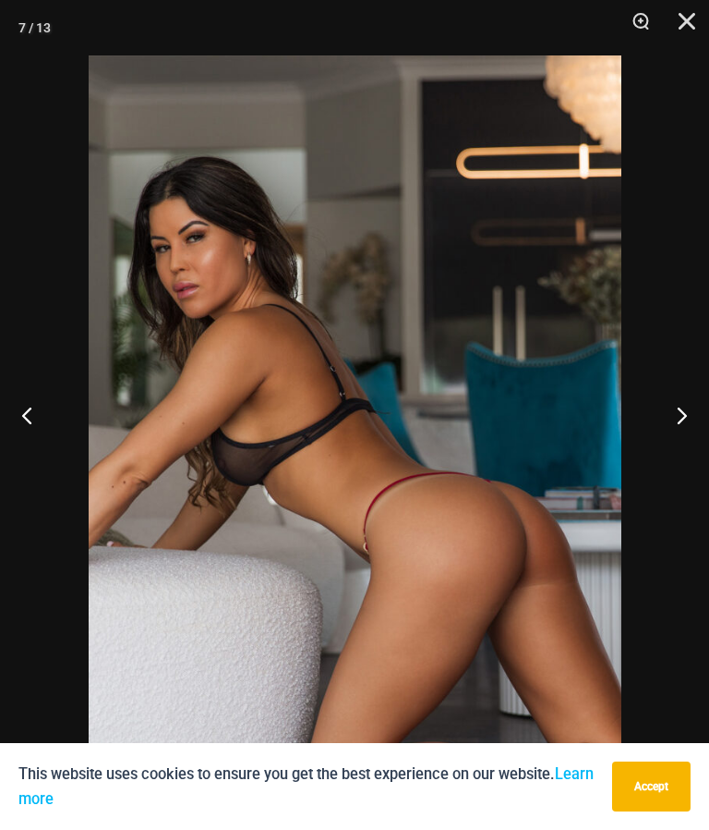
click at [683, 447] on button "Next" at bounding box center [674, 415] width 69 height 92
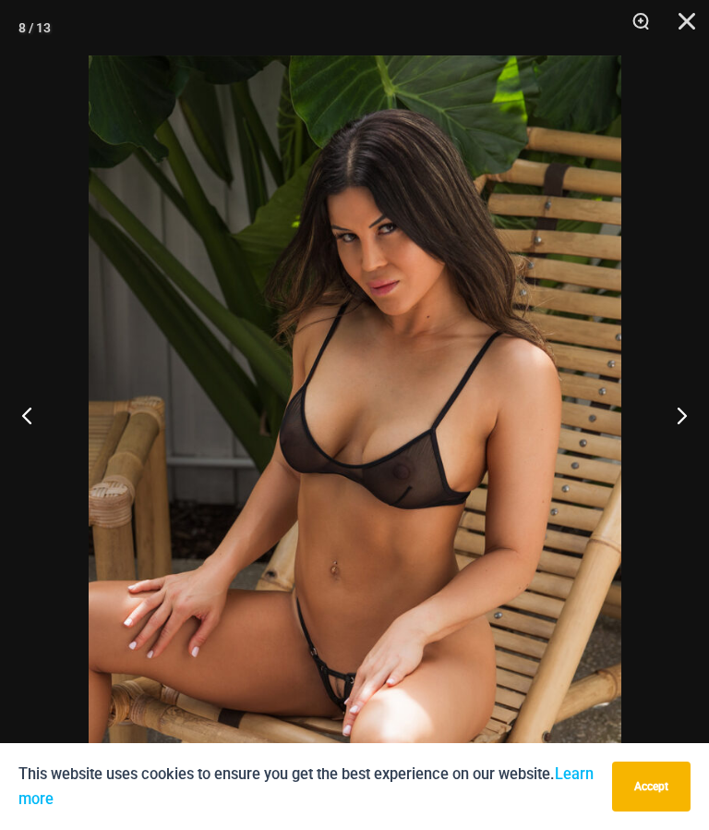
click at [686, 458] on button "Next" at bounding box center [674, 415] width 69 height 92
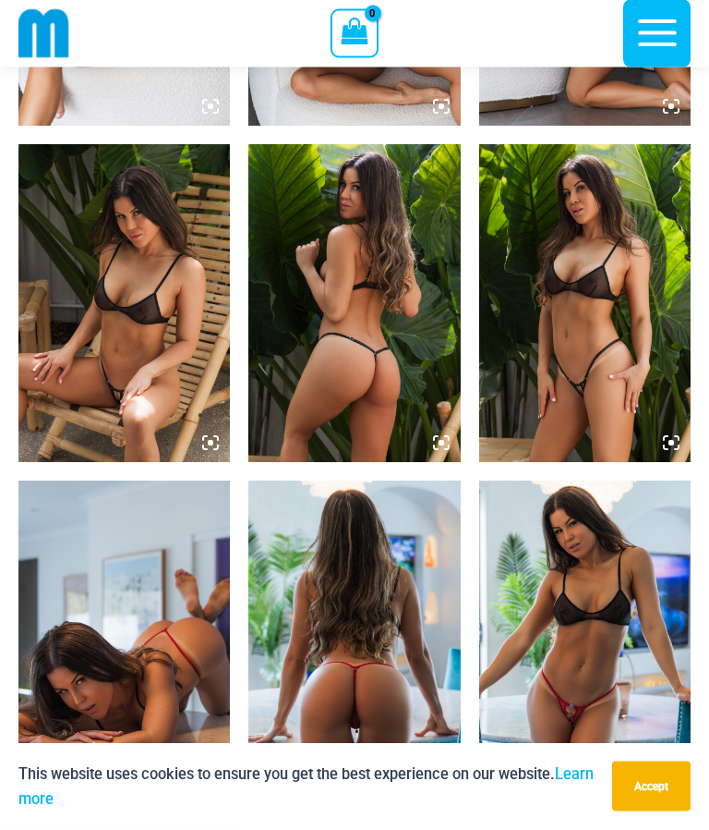
scroll to position [1663, 0]
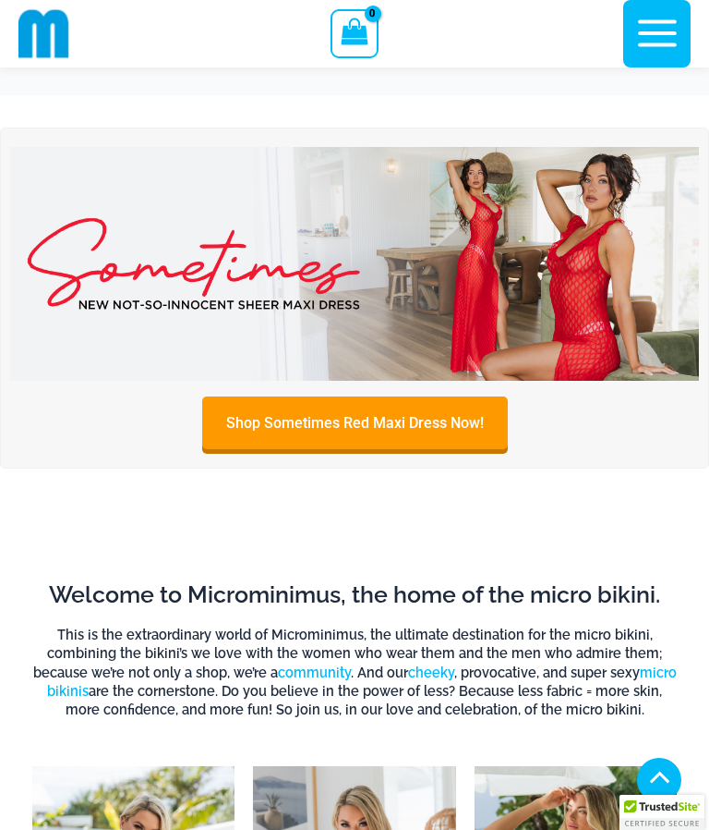
scroll to position [654, 0]
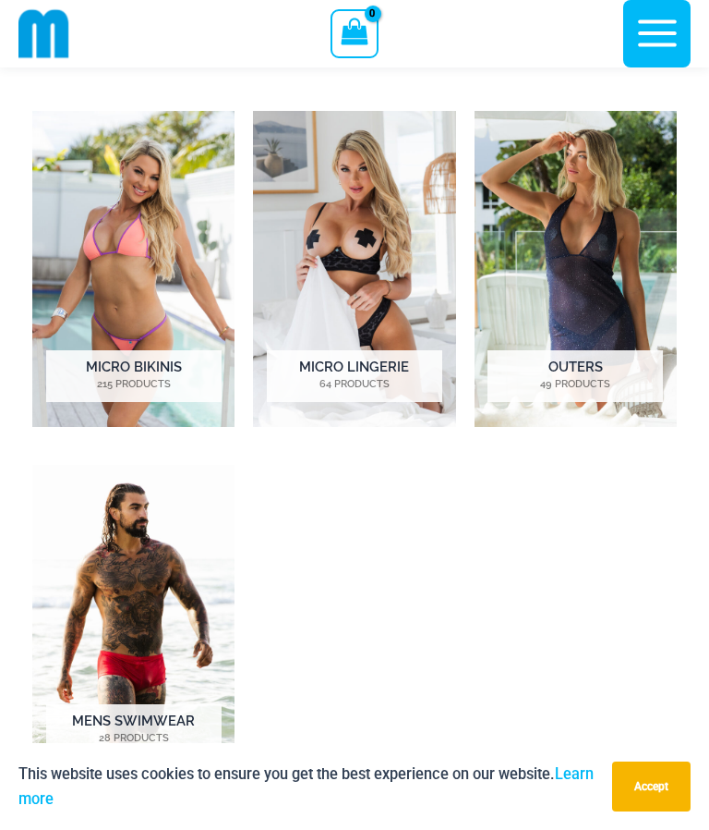
click at [101, 252] on img "Visit product category Micro Bikinis" at bounding box center [133, 269] width 202 height 316
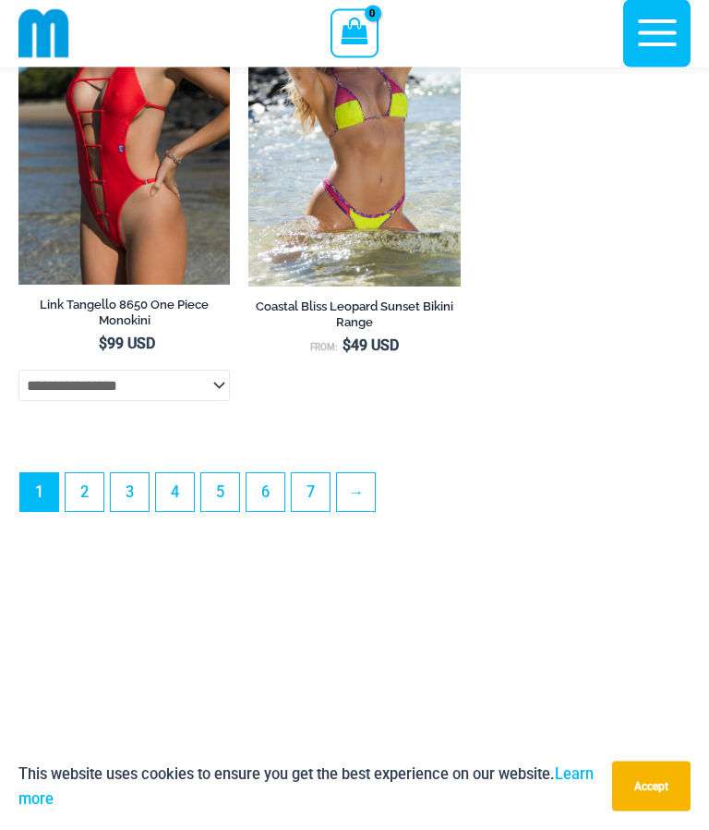
scroll to position [5600, 0]
click at [365, 505] on link "→" at bounding box center [356, 492] width 38 height 38
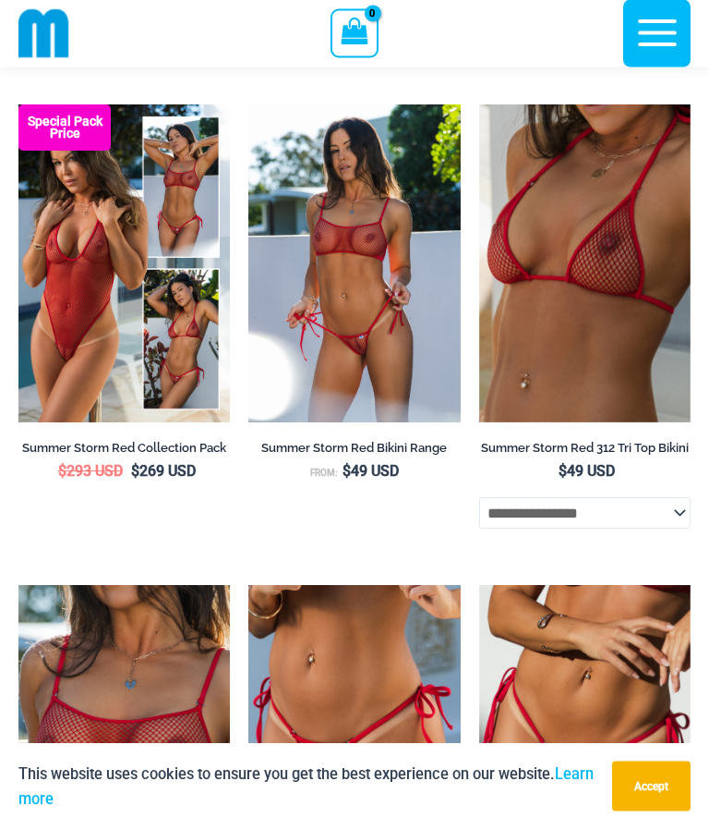
scroll to position [1108, 0]
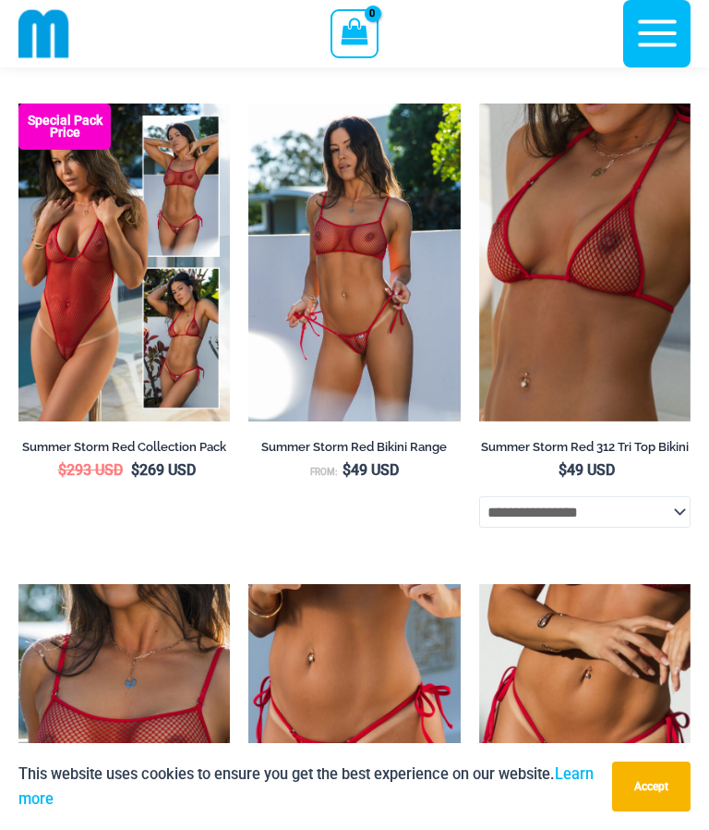
click at [18, 103] on img at bounding box center [18, 103] width 0 height 0
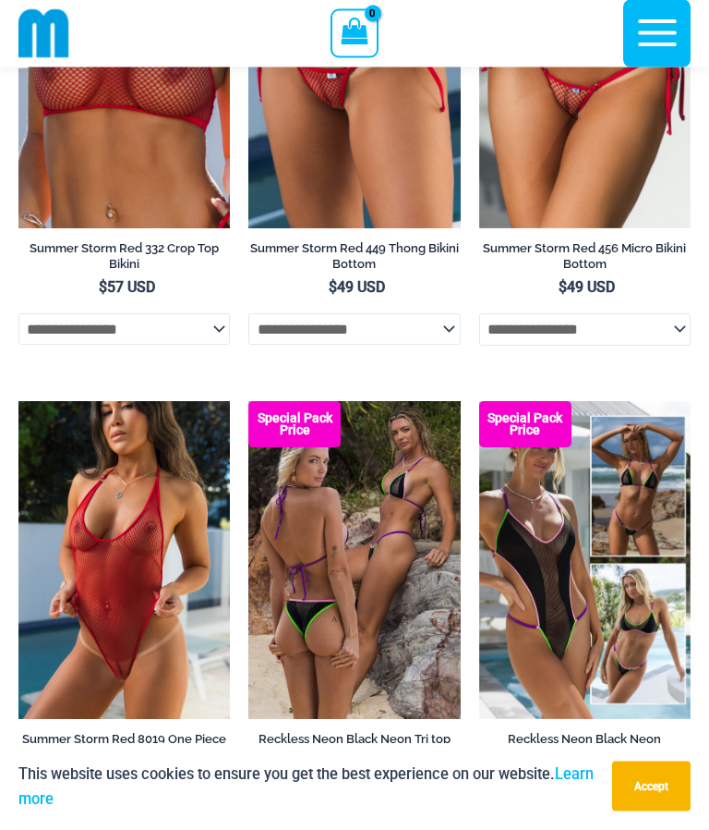
scroll to position [1782, 0]
click at [18, 401] on img at bounding box center [18, 401] width 0 height 0
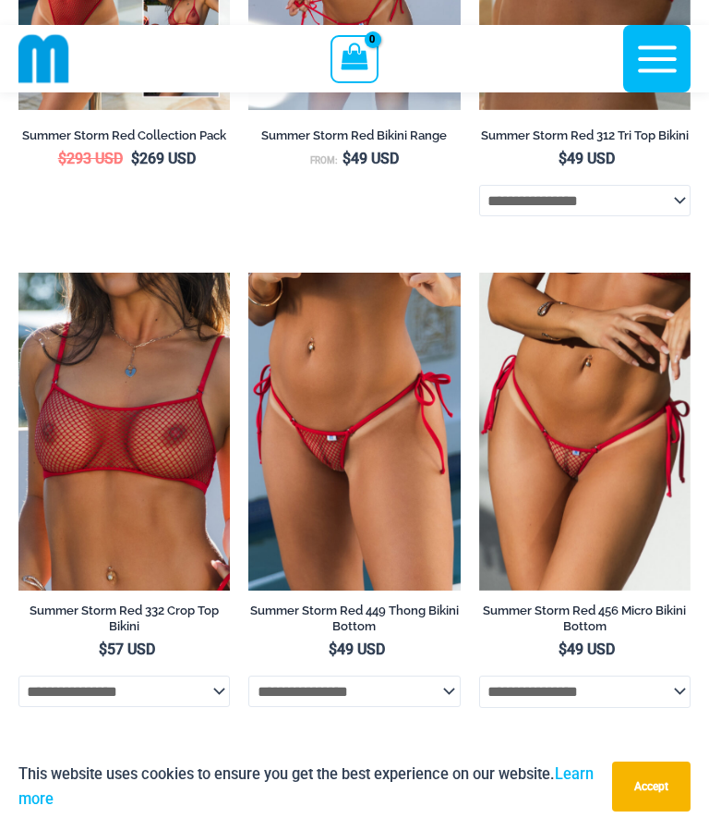
scroll to position [1419, 0]
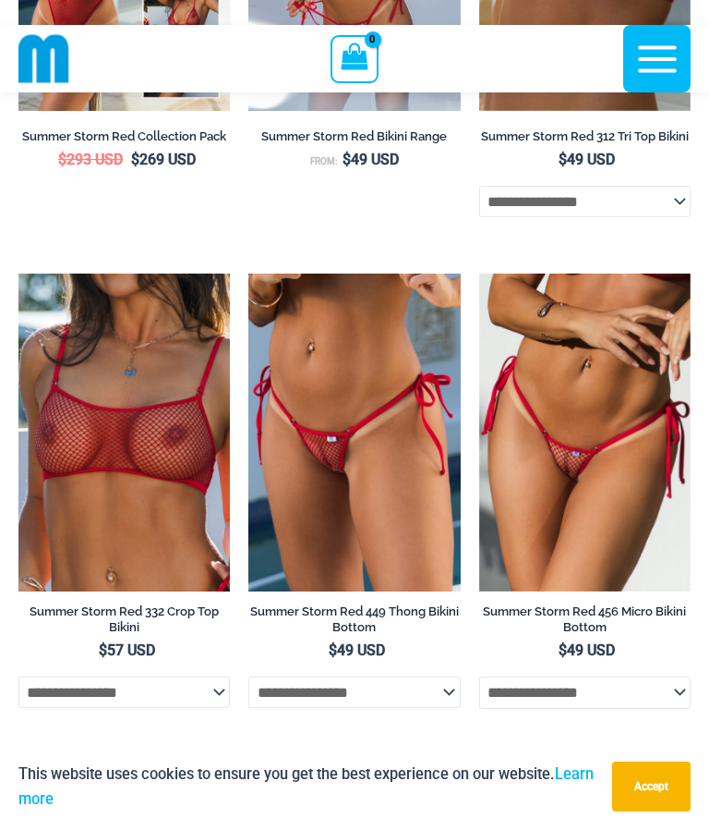
click at [248, 273] on img at bounding box center [248, 273] width 0 height 0
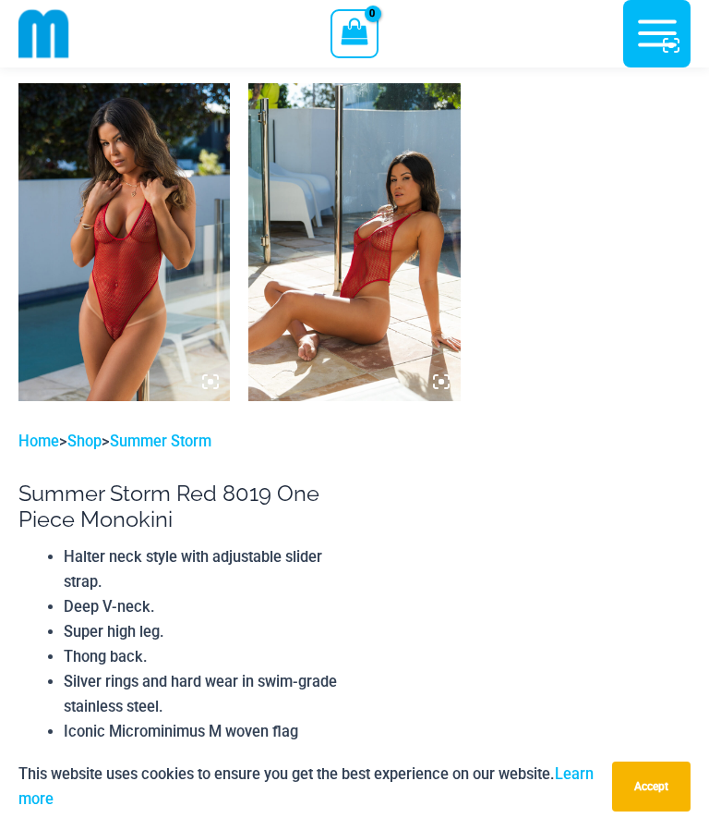
scroll to position [1395, 0]
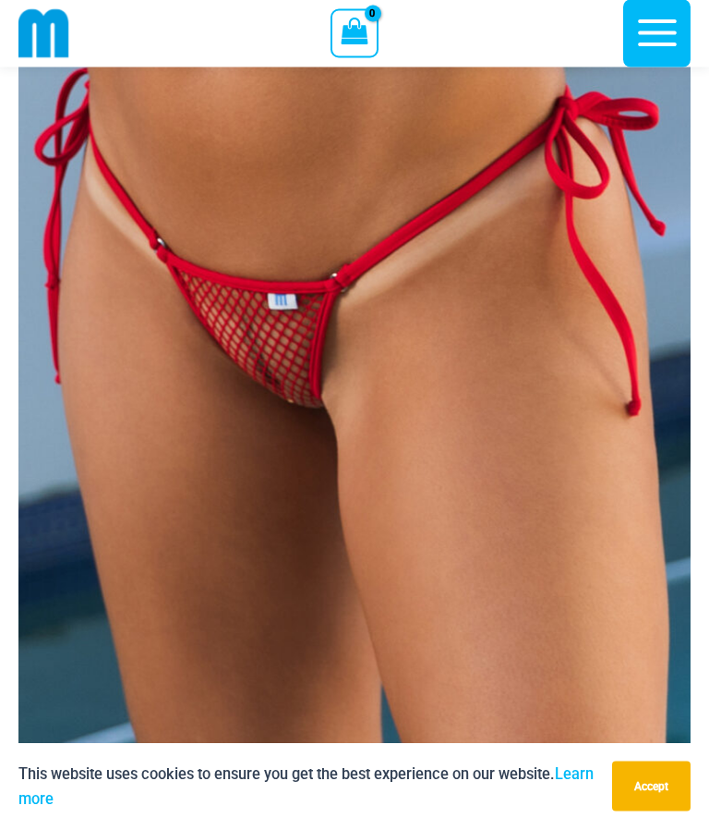
scroll to position [329, 0]
